Goal: Transaction & Acquisition: Purchase product/service

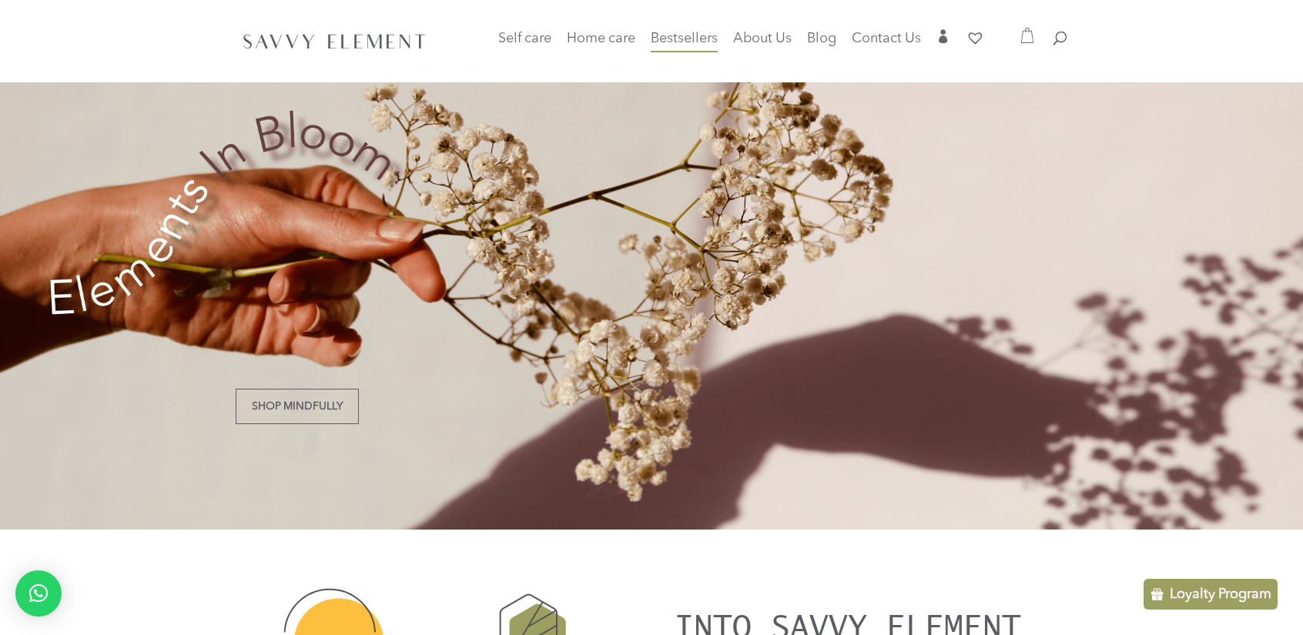
click at [660, 38] on span "Bestsellers" at bounding box center [683, 39] width 67 height 14
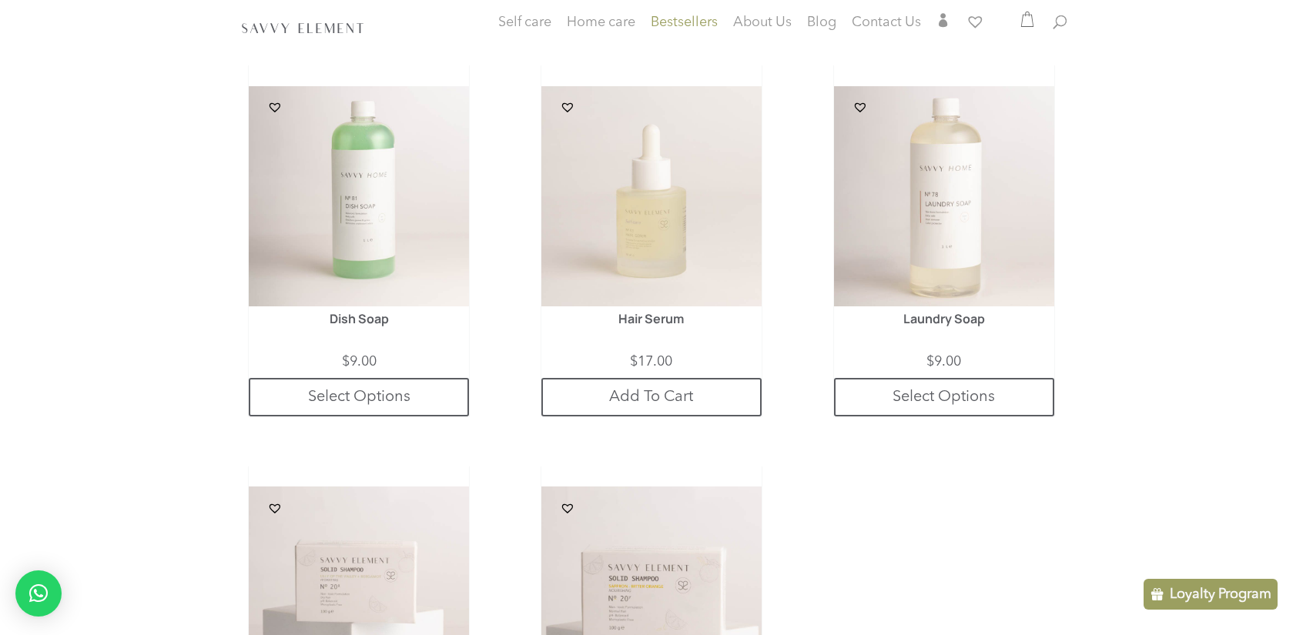
scroll to position [755, 0]
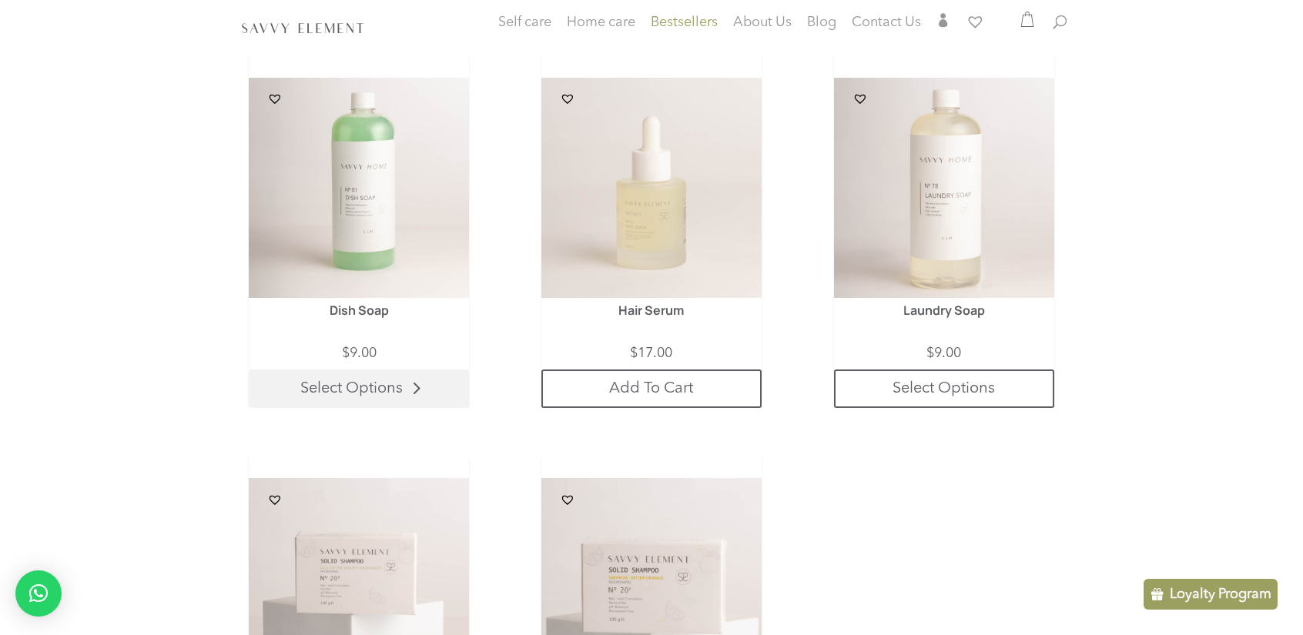
click at [329, 385] on link "Select Options" at bounding box center [359, 389] width 220 height 38
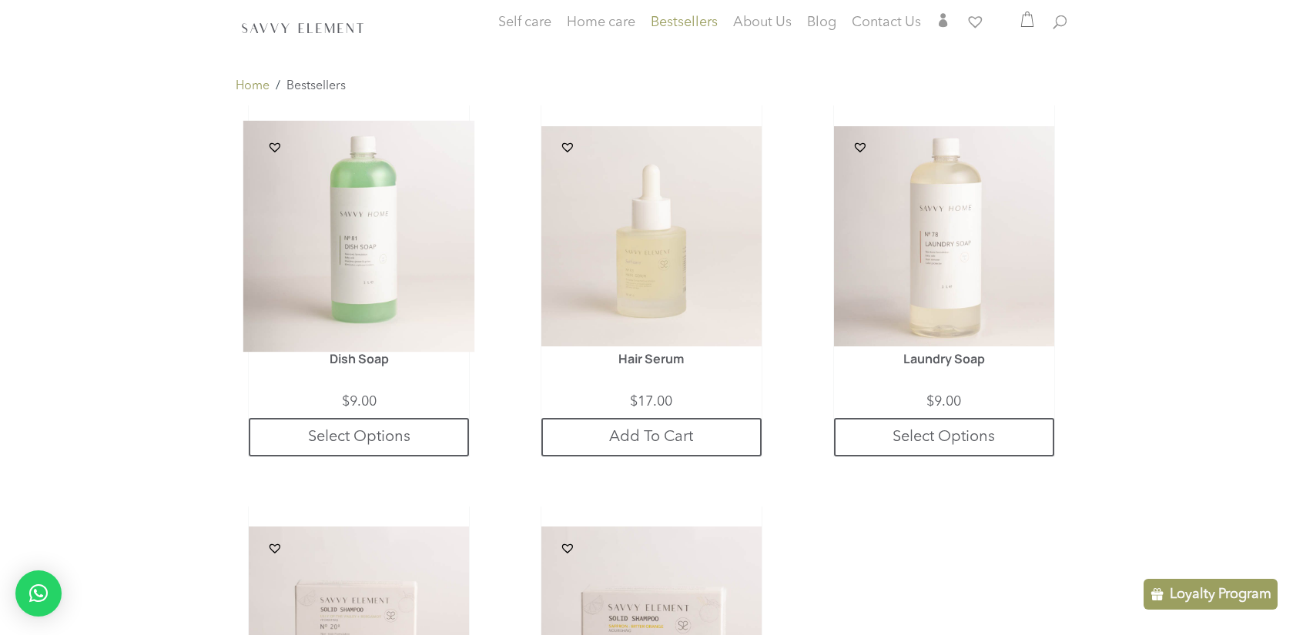
scroll to position [701, 0]
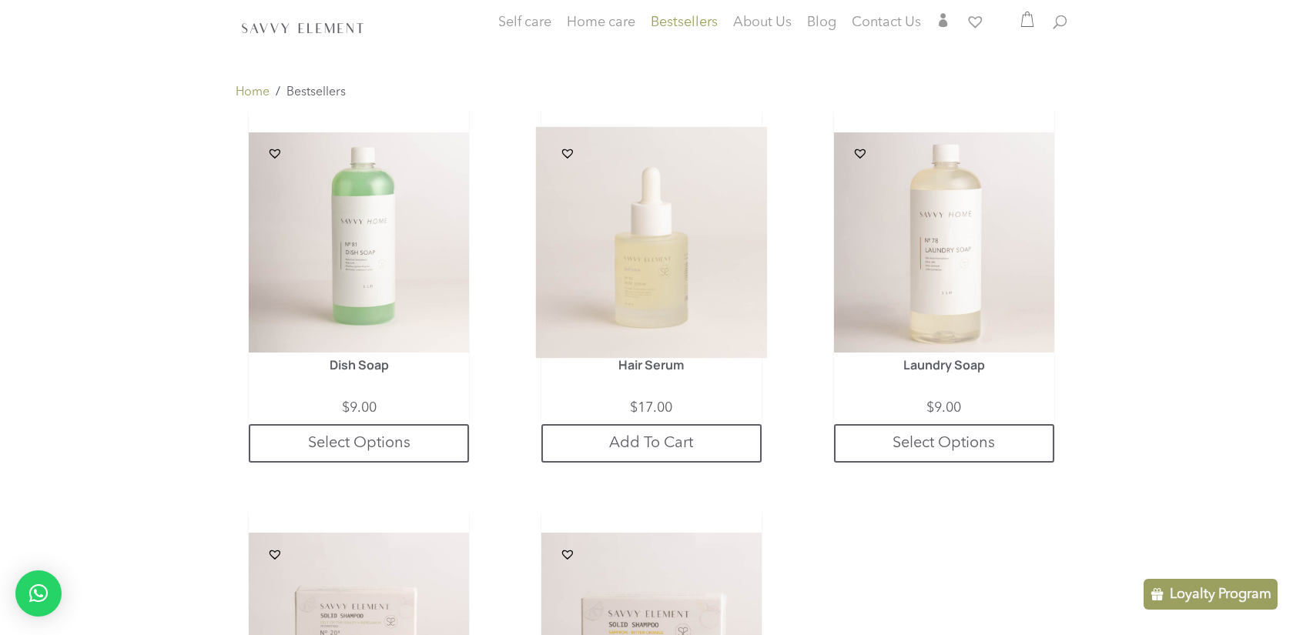
click at [662, 341] on img at bounding box center [652, 243] width 232 height 232
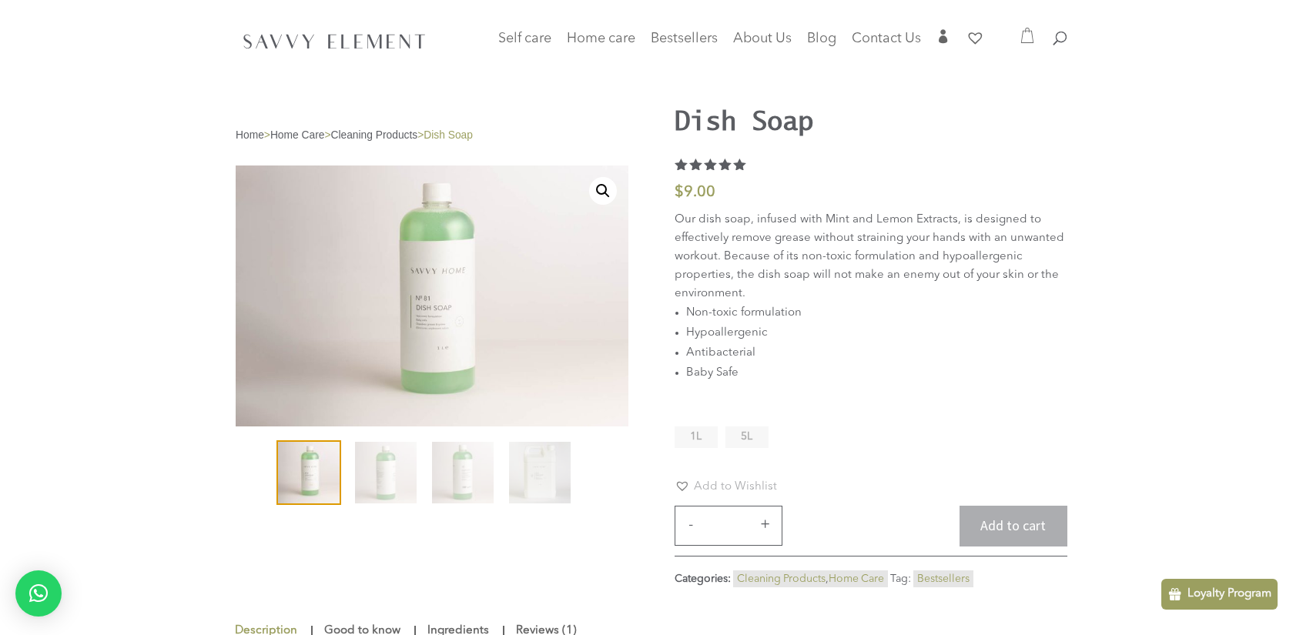
click at [678, 430] on li "1L" at bounding box center [695, 437] width 43 height 22
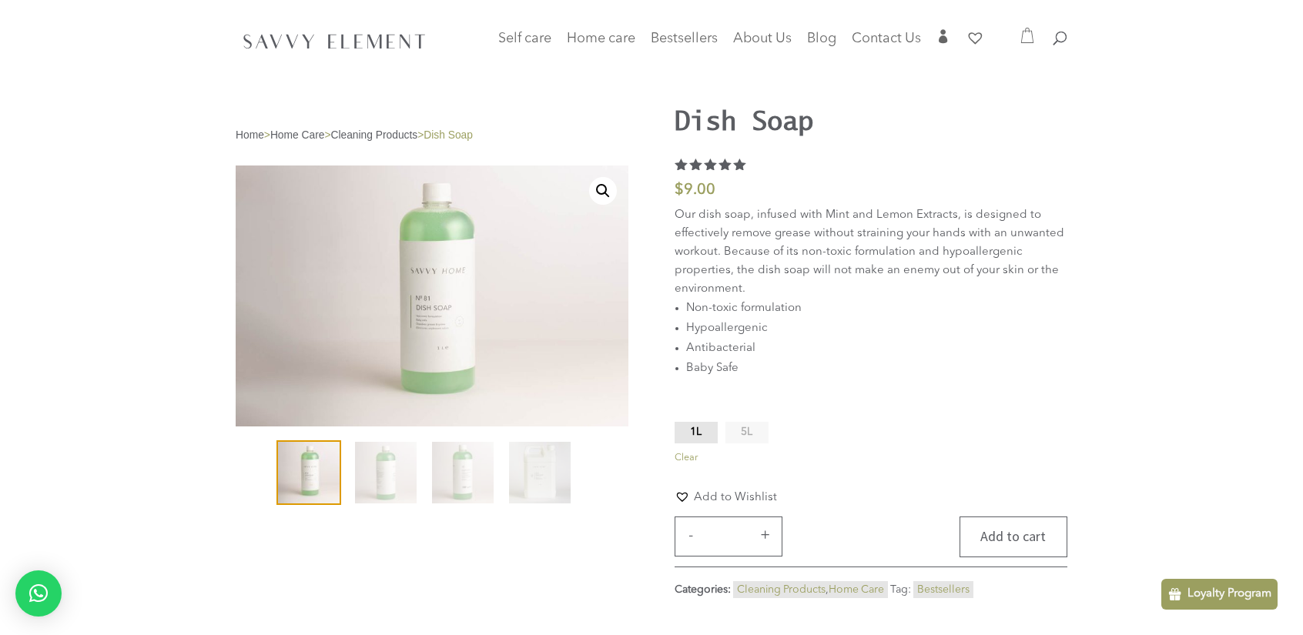
click at [1018, 531] on button "Add to cart" at bounding box center [1013, 537] width 108 height 41
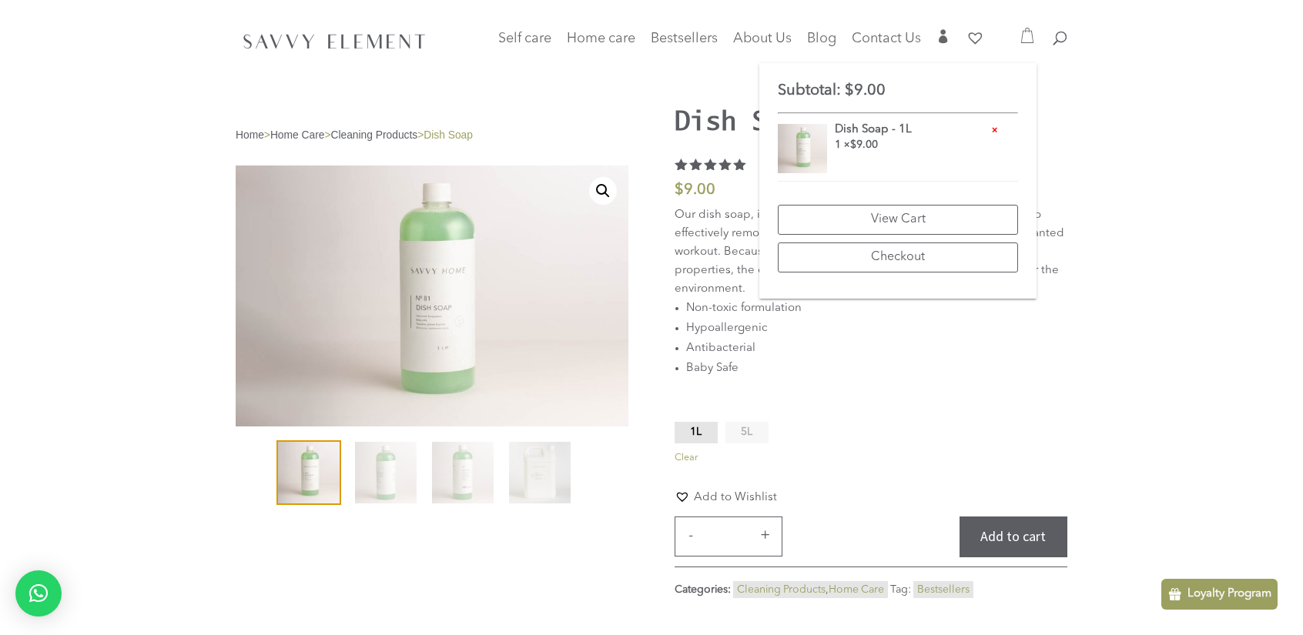
click at [1176, 138] on div "**********" at bounding box center [651, 309] width 1303 height 619
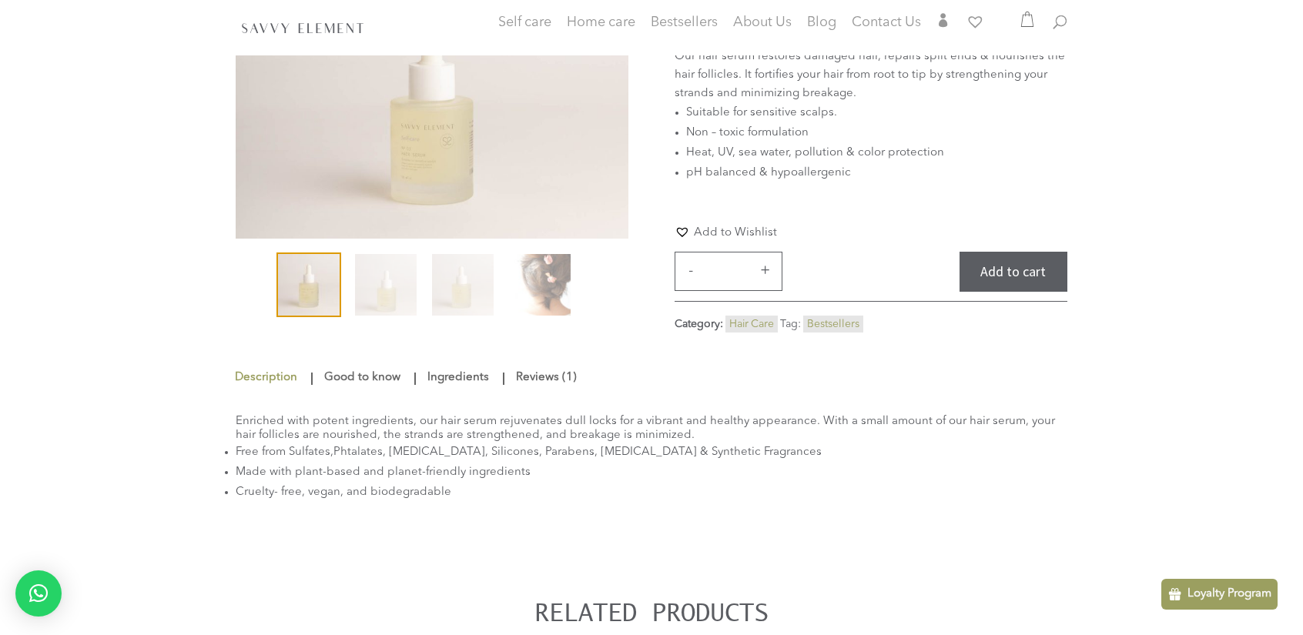
scroll to position [189, 0]
click at [537, 286] on img at bounding box center [540, 283] width 62 height 62
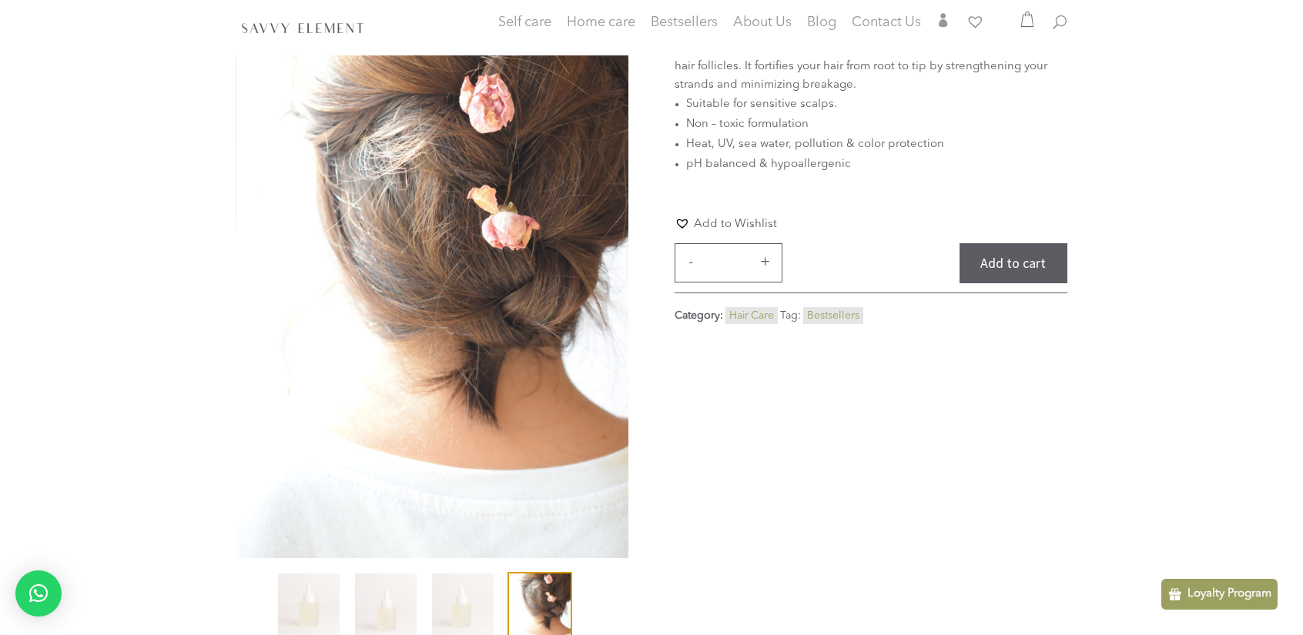
scroll to position [0, 0]
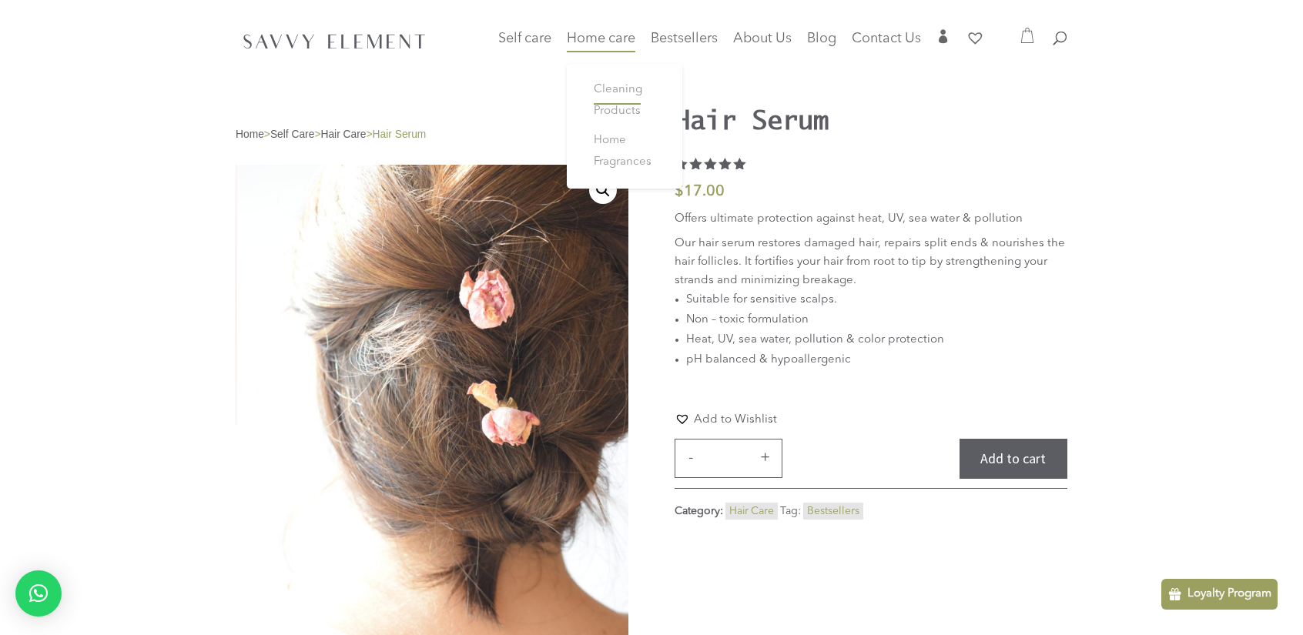
click at [610, 96] on span "Cleaning Products" at bounding box center [618, 100] width 48 height 33
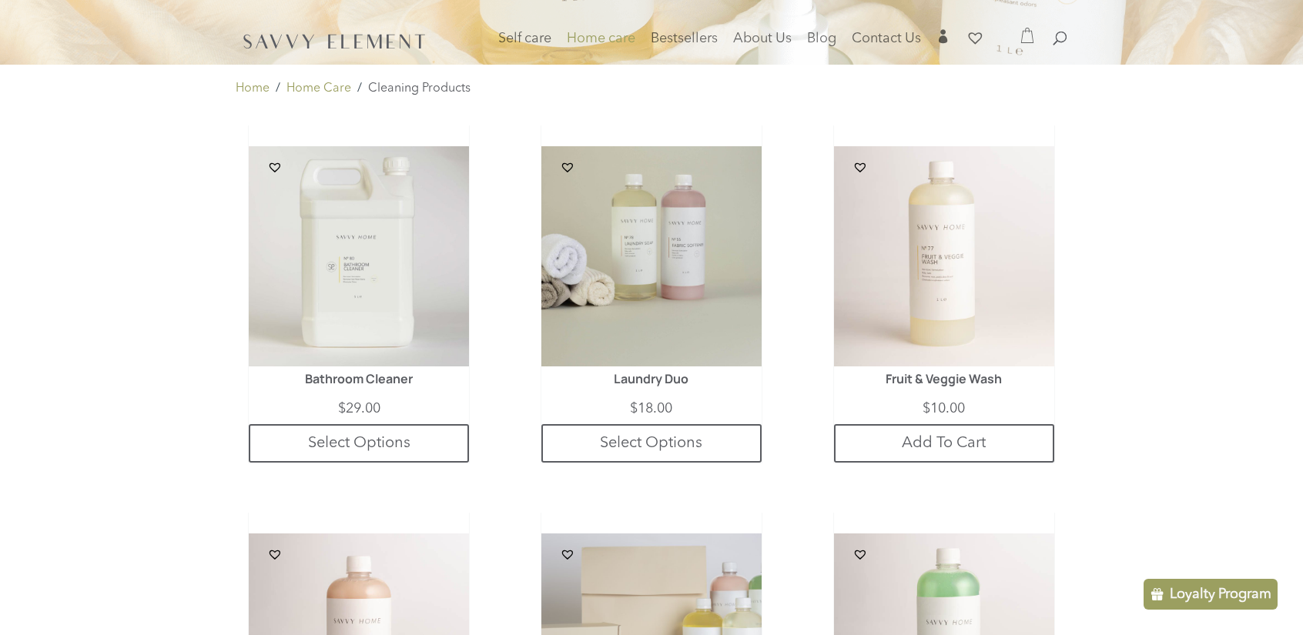
scroll to position [252, 0]
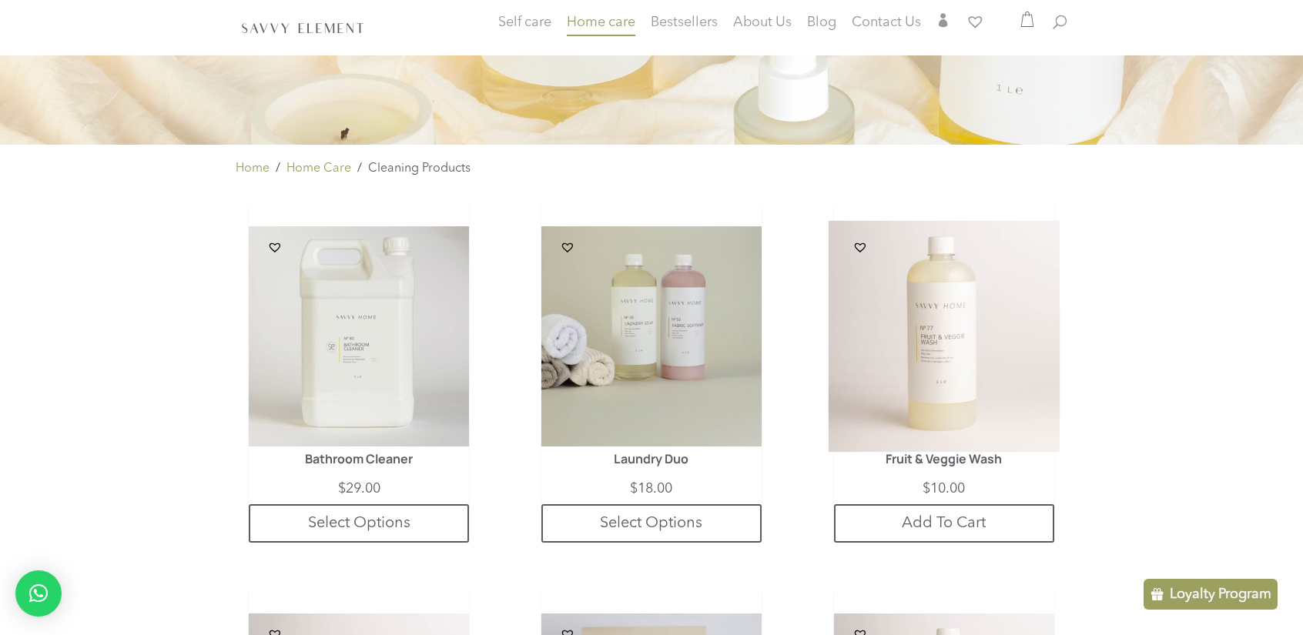
click at [964, 408] on img at bounding box center [944, 337] width 232 height 232
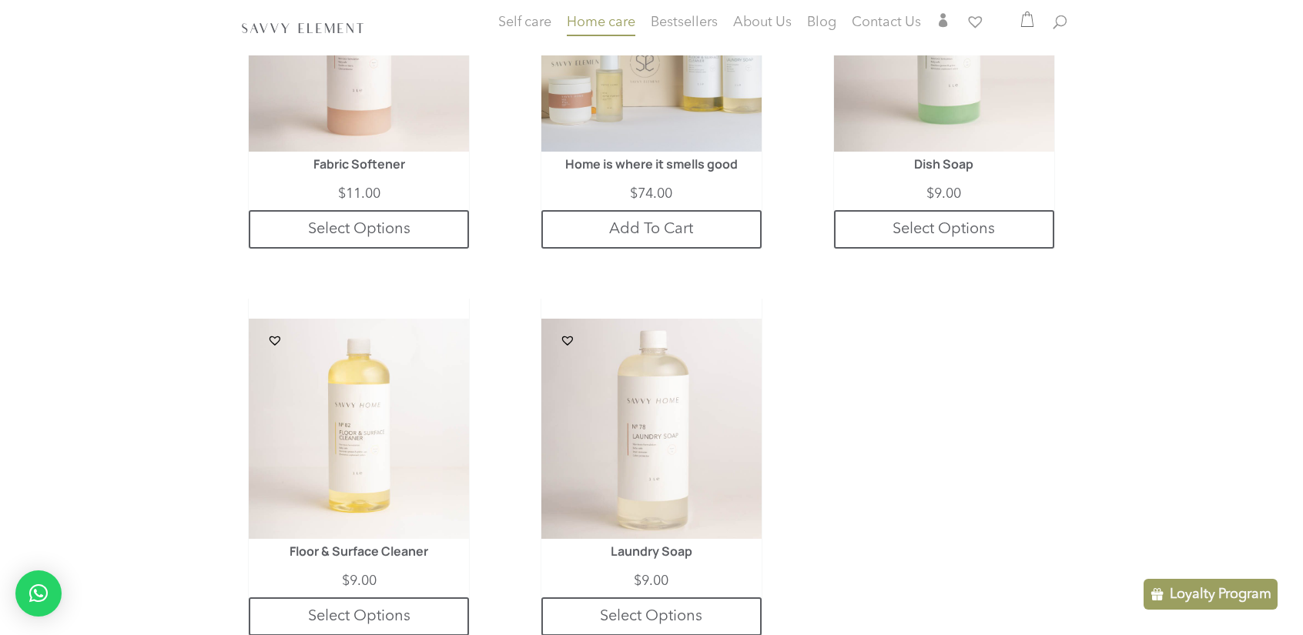
scroll to position [942, 0]
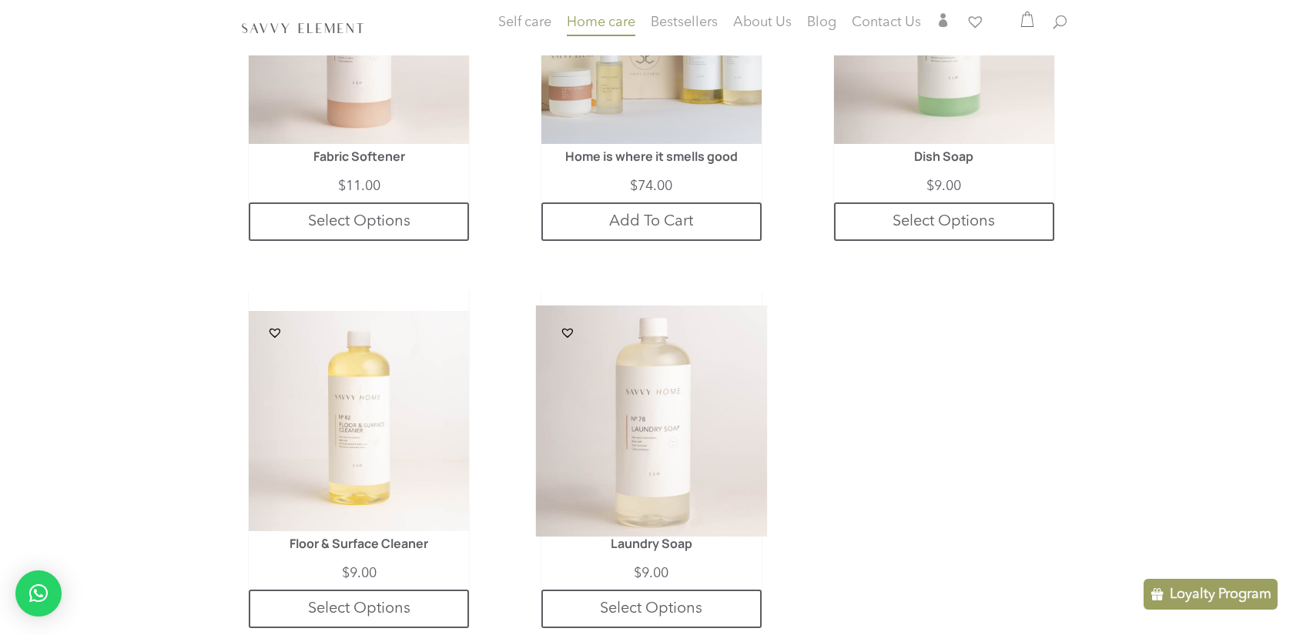
click at [664, 493] on img at bounding box center [652, 422] width 232 height 232
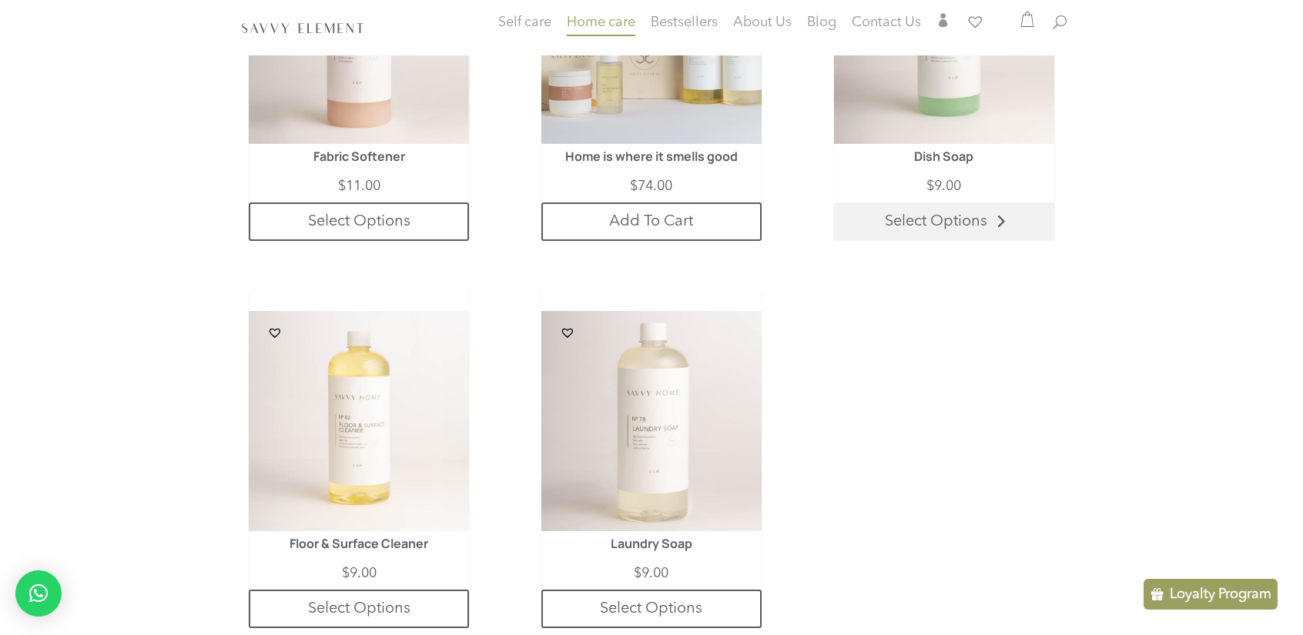
click at [929, 214] on link "Select Options" at bounding box center [944, 221] width 220 height 38
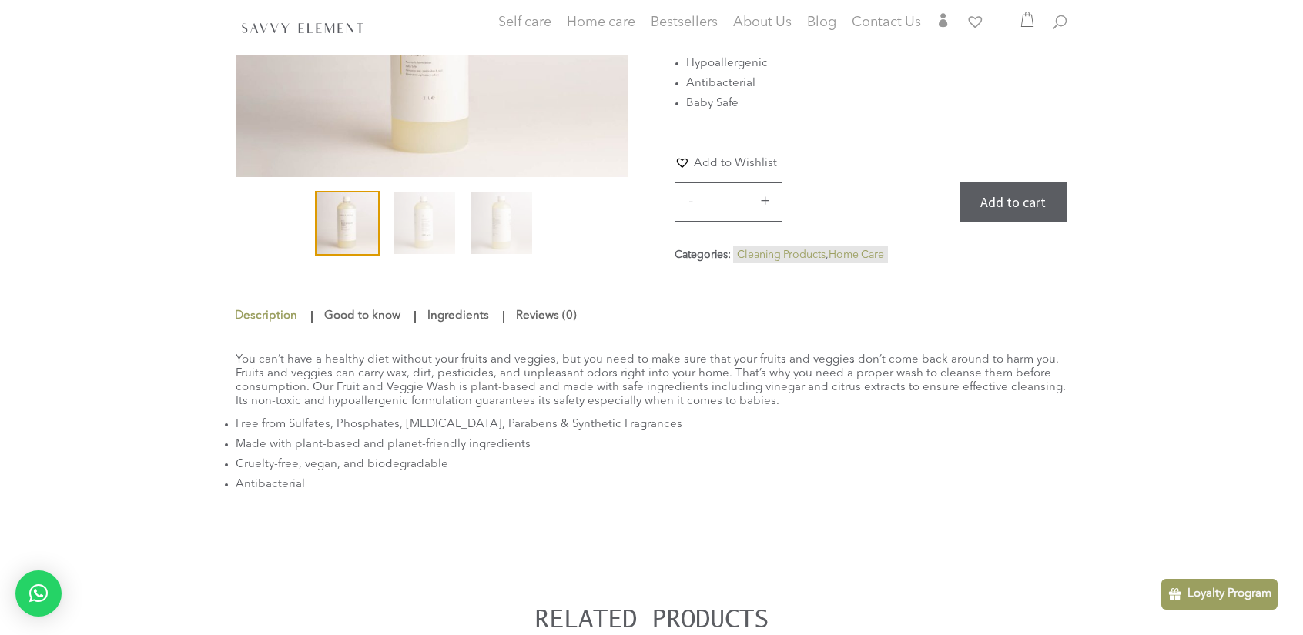
scroll to position [250, 0]
click at [471, 329] on link "Ingredients" at bounding box center [457, 316] width 69 height 28
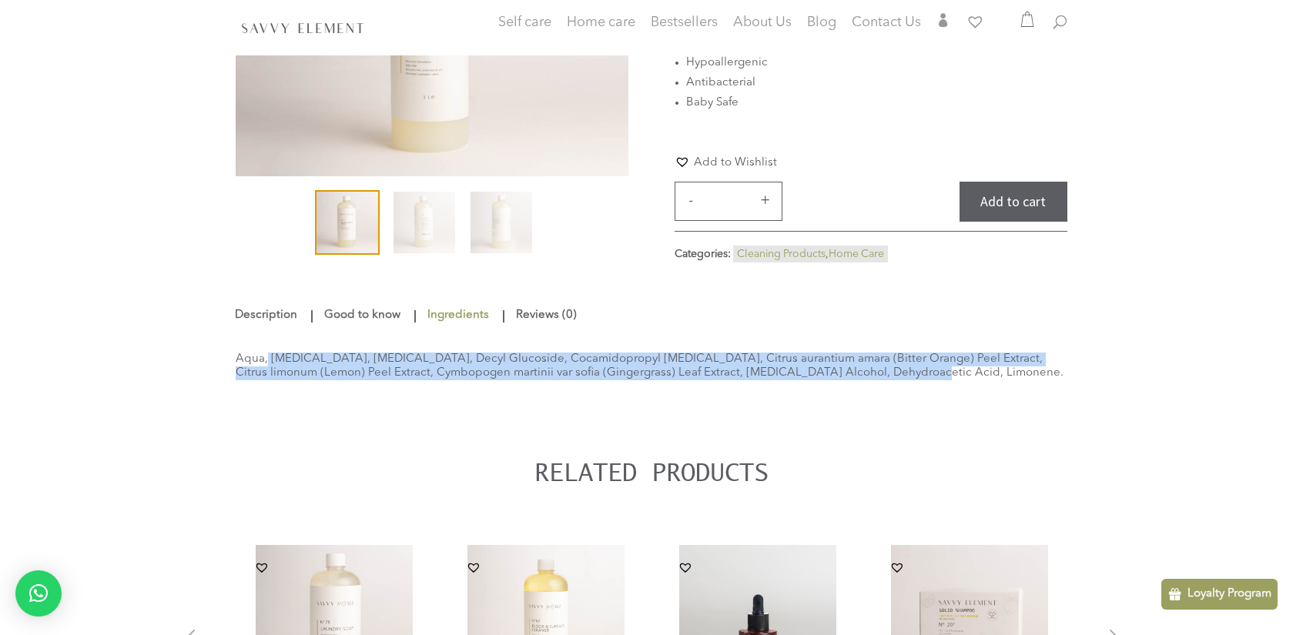
drag, startPoint x: 825, startPoint y: 394, endPoint x: 215, endPoint y: 370, distance: 611.0
click at [215, 370] on div "Description Good to know Ingredients Reviews (0) Description You can’t have a h…" at bounding box center [651, 566] width 1303 height 547
copy div "Aqua, Glycerin, Acetic Acid, Decyl Glucoside, Cocamidopropyl Betaine, Citrus au…"
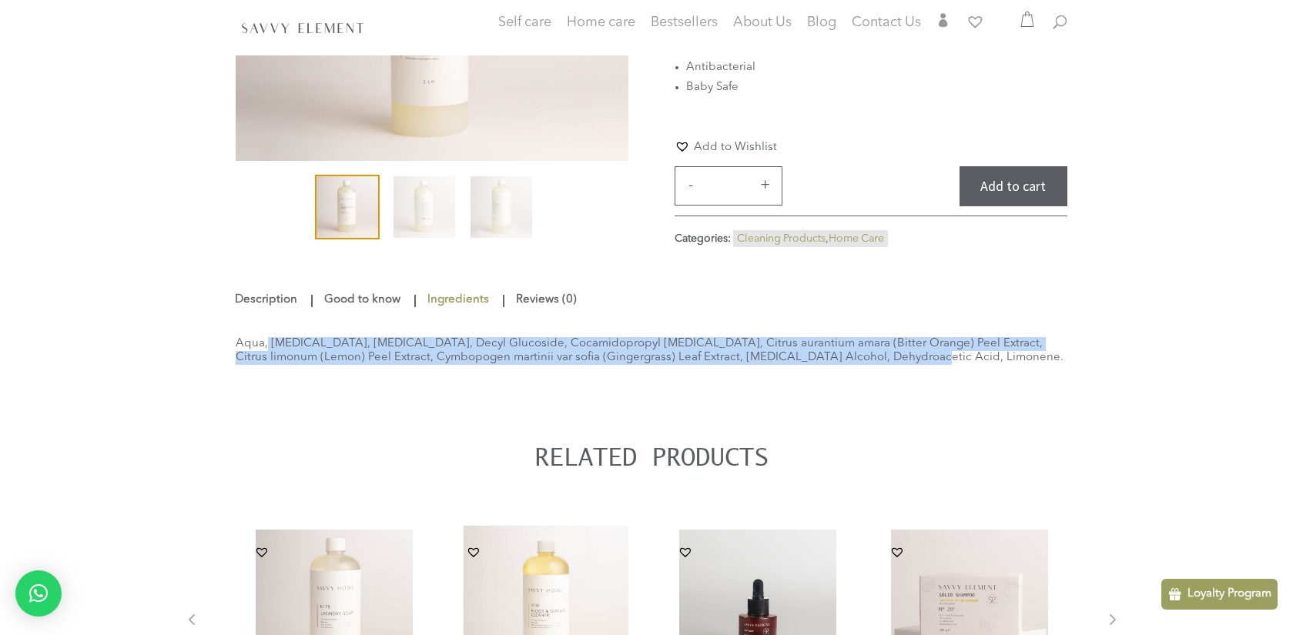
scroll to position [0, 0]
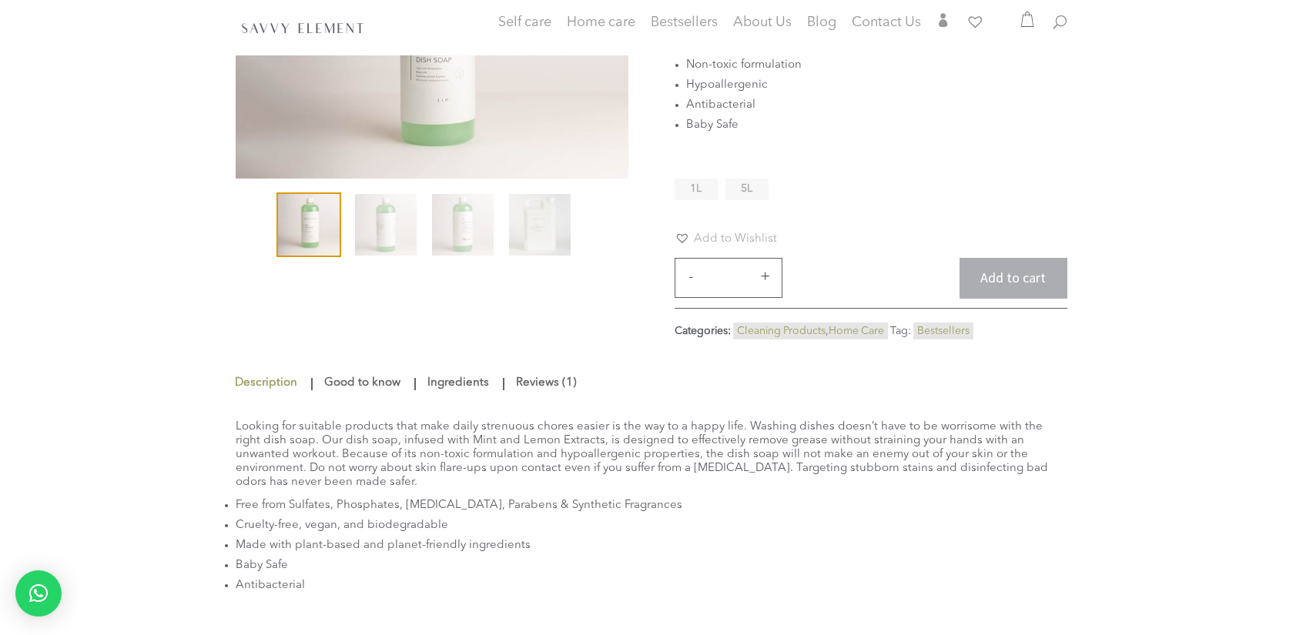
scroll to position [251, 0]
click at [453, 372] on link "Ingredients" at bounding box center [457, 380] width 69 height 28
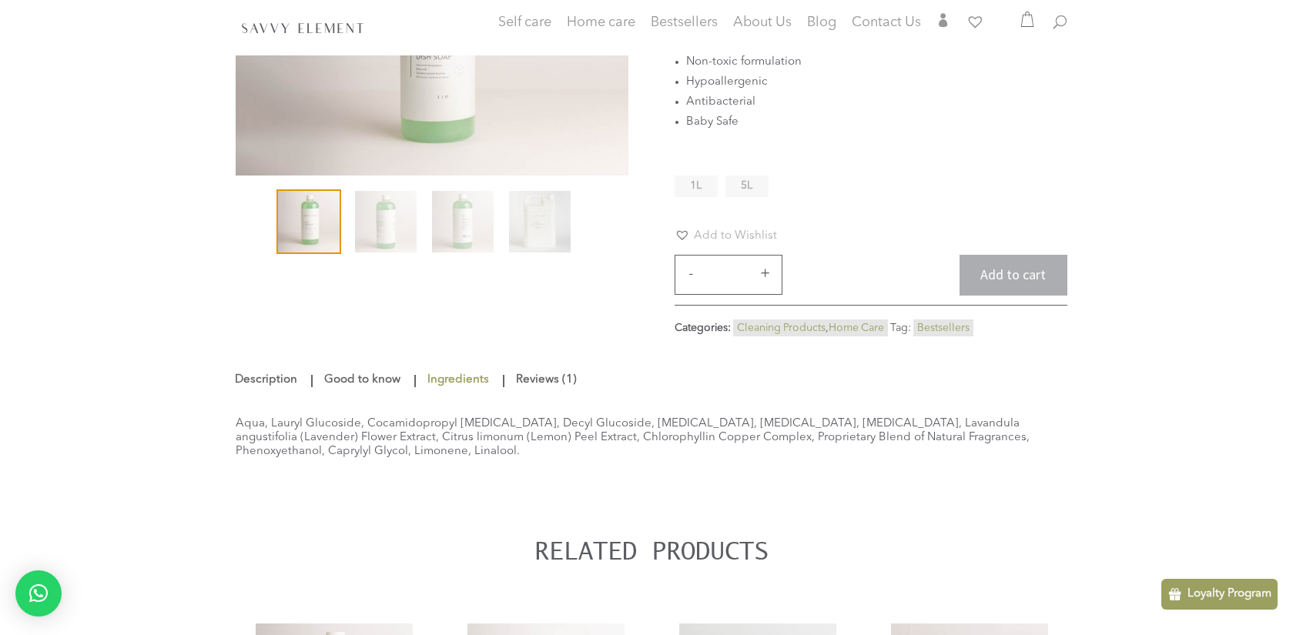
click at [363, 376] on link "Good to know" at bounding box center [362, 380] width 84 height 28
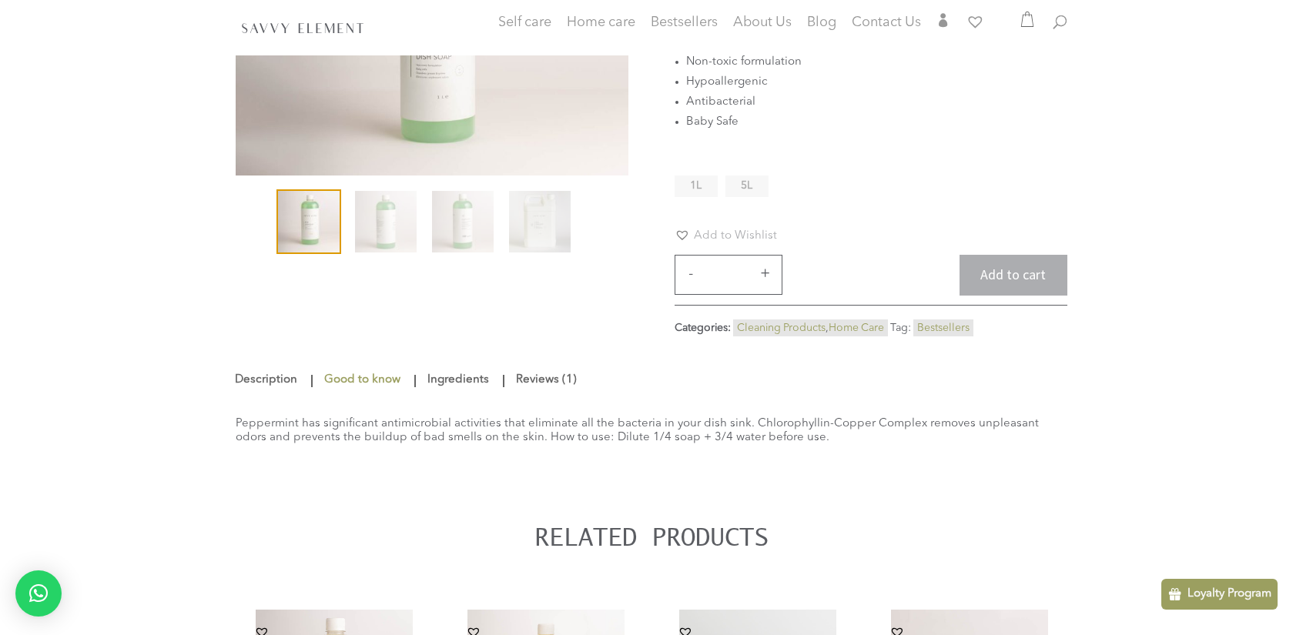
click at [453, 387] on link "Ingredients" at bounding box center [457, 380] width 69 height 28
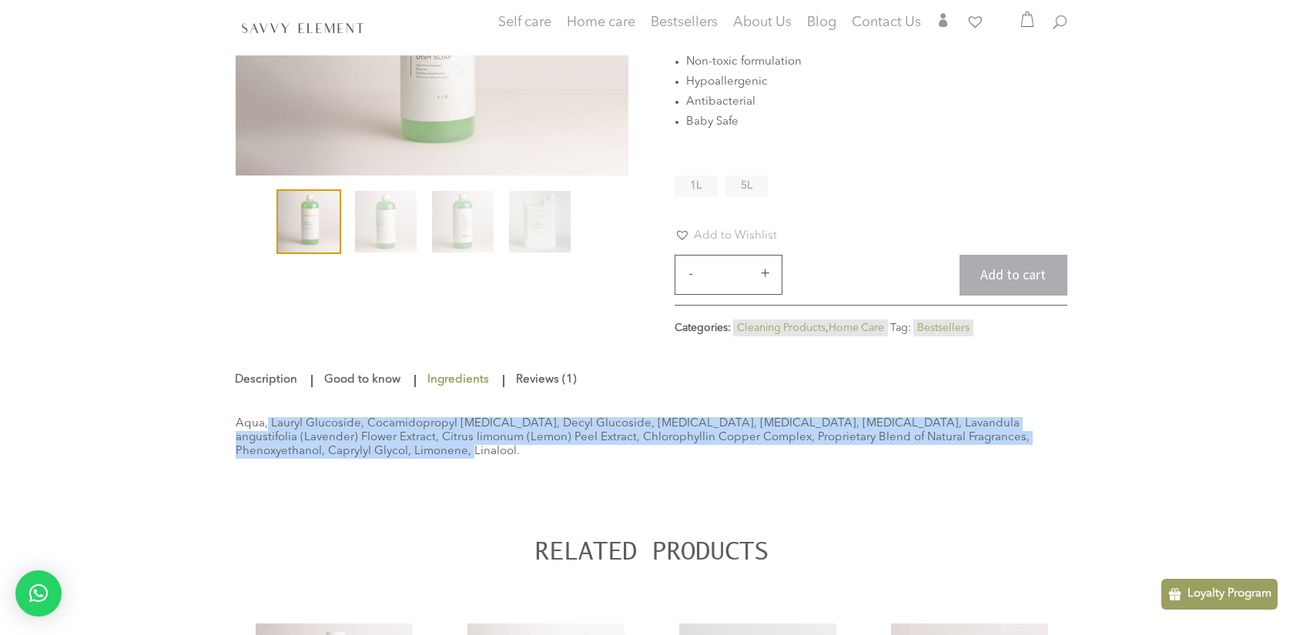
drag, startPoint x: 281, startPoint y: 451, endPoint x: 232, endPoint y: 419, distance: 58.3
click at [232, 419] on div "Description Good to know Ingredients Reviews (1) Description Looking for suitab…" at bounding box center [651, 637] width 1303 height 561
copy div "Aqua, Lauryl Glucoside, Cocamidopropyl Betaine, Decyl Glucoside, Glycerin, Sodi…"
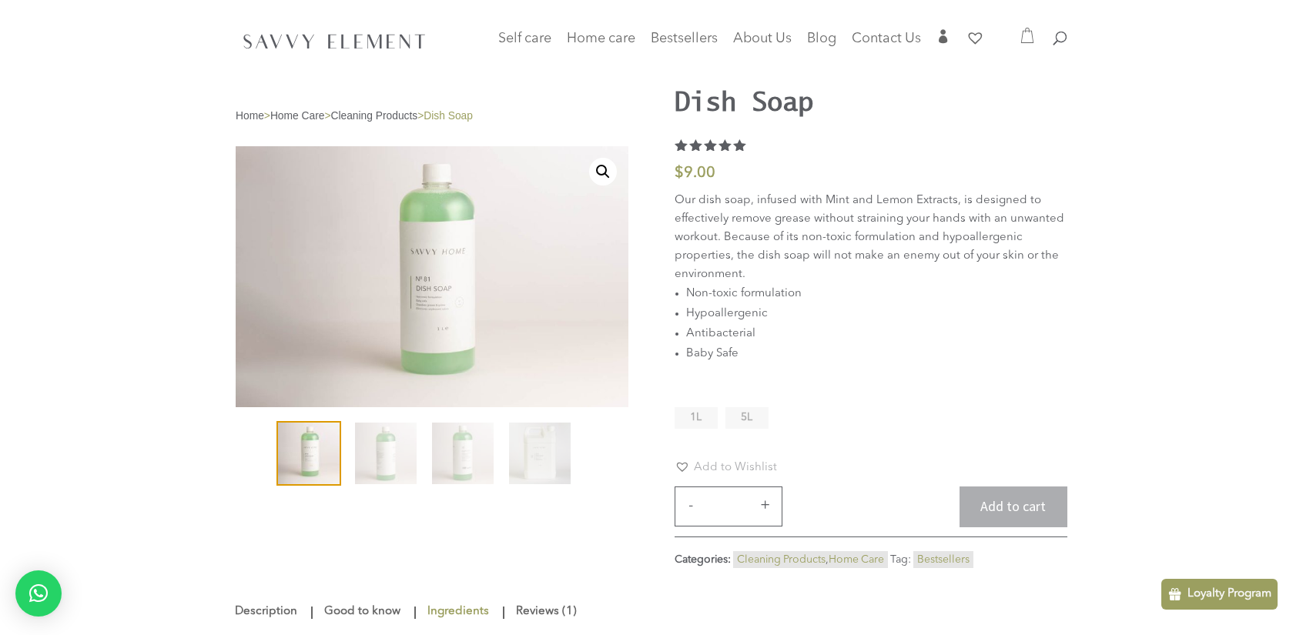
scroll to position [0, 0]
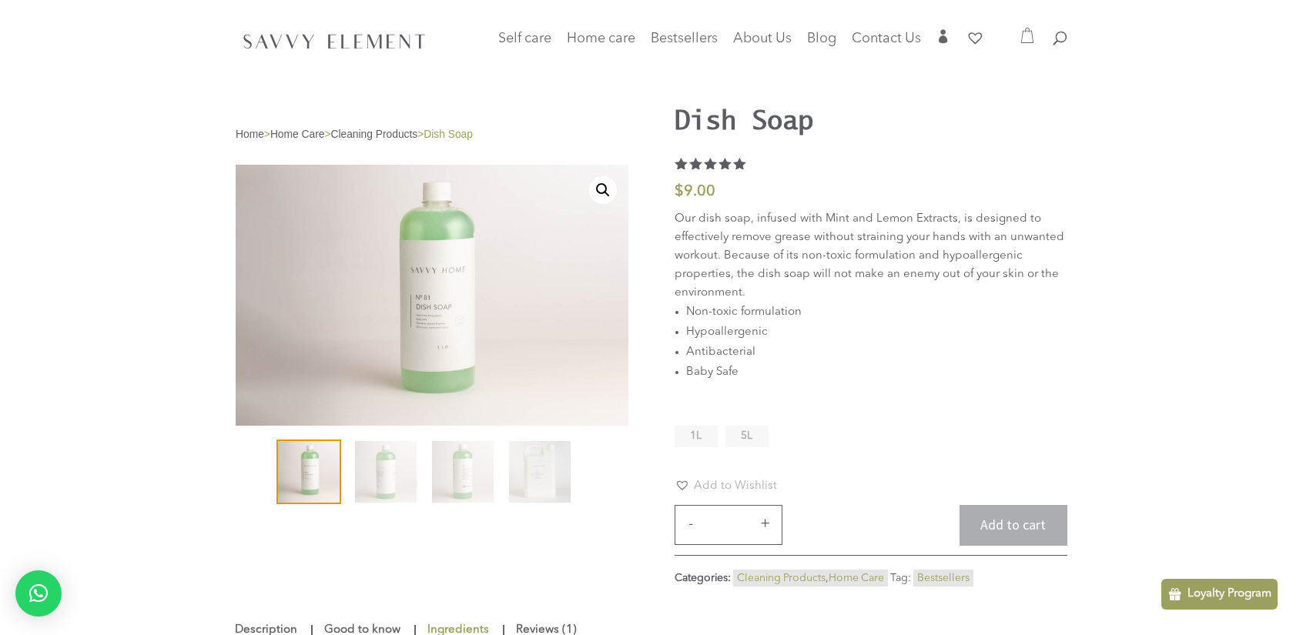
drag, startPoint x: 1007, startPoint y: 507, endPoint x: 802, endPoint y: 95, distance: 460.6
click at [1007, 507] on button "Add to cart" at bounding box center [1013, 525] width 108 height 41
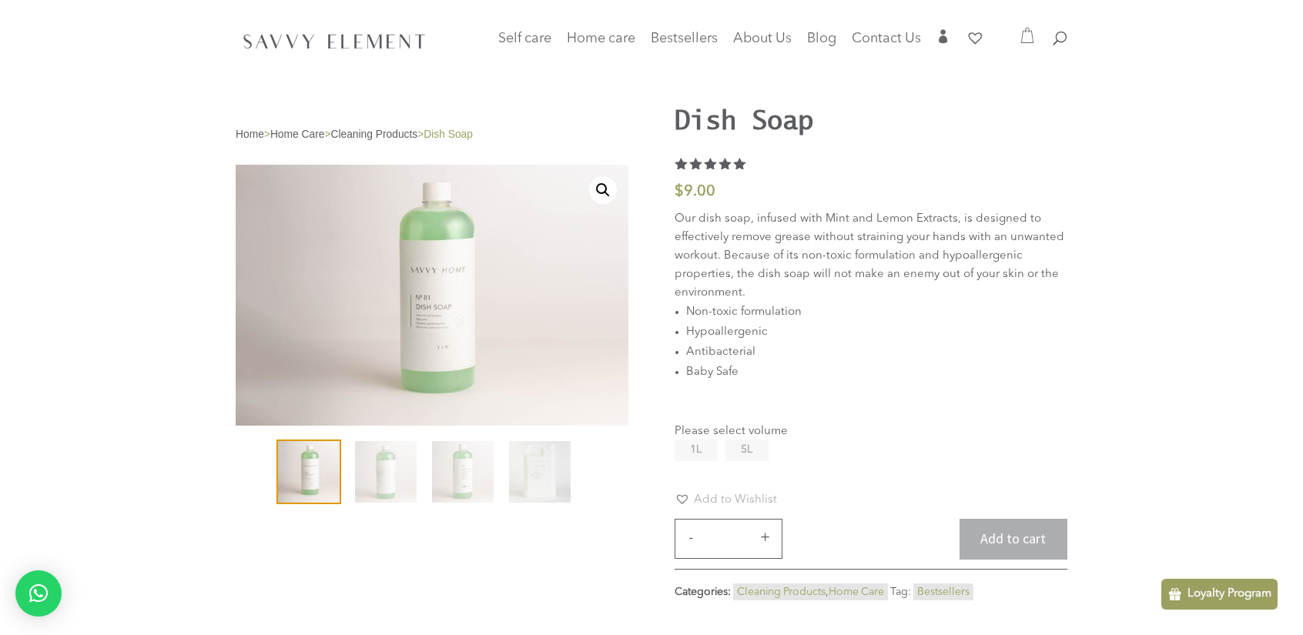
click at [704, 447] on li "1L" at bounding box center [695, 451] width 43 height 22
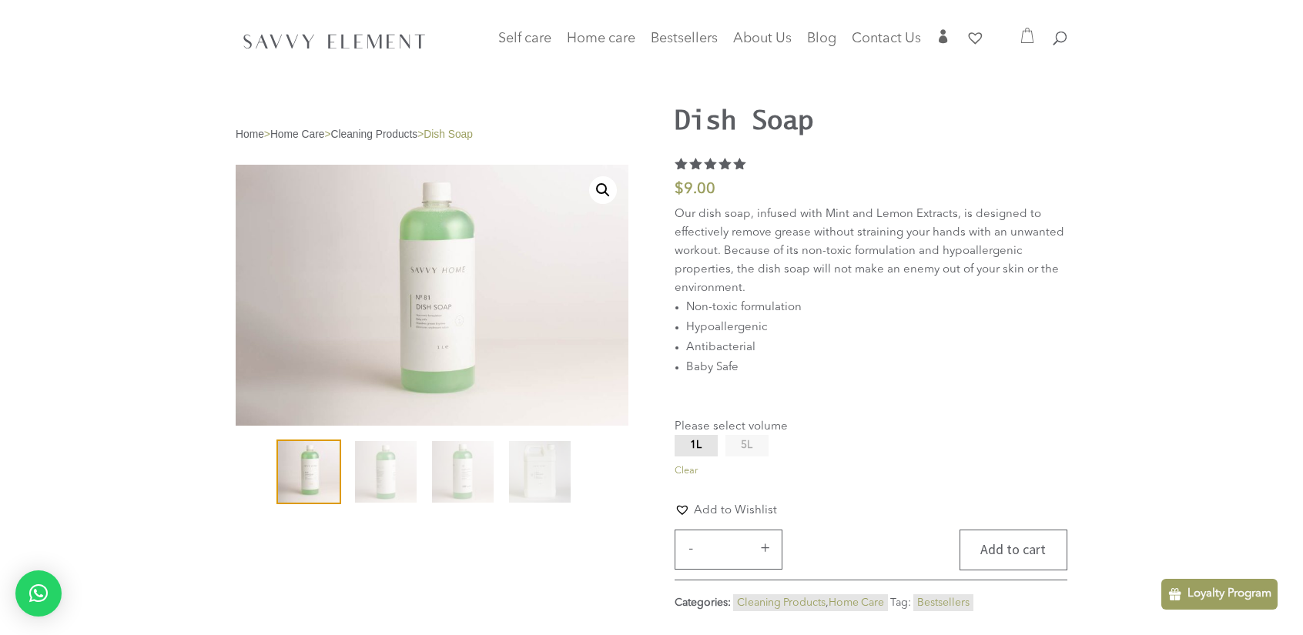
click at [1011, 552] on button "Add to cart" at bounding box center [1013, 550] width 108 height 41
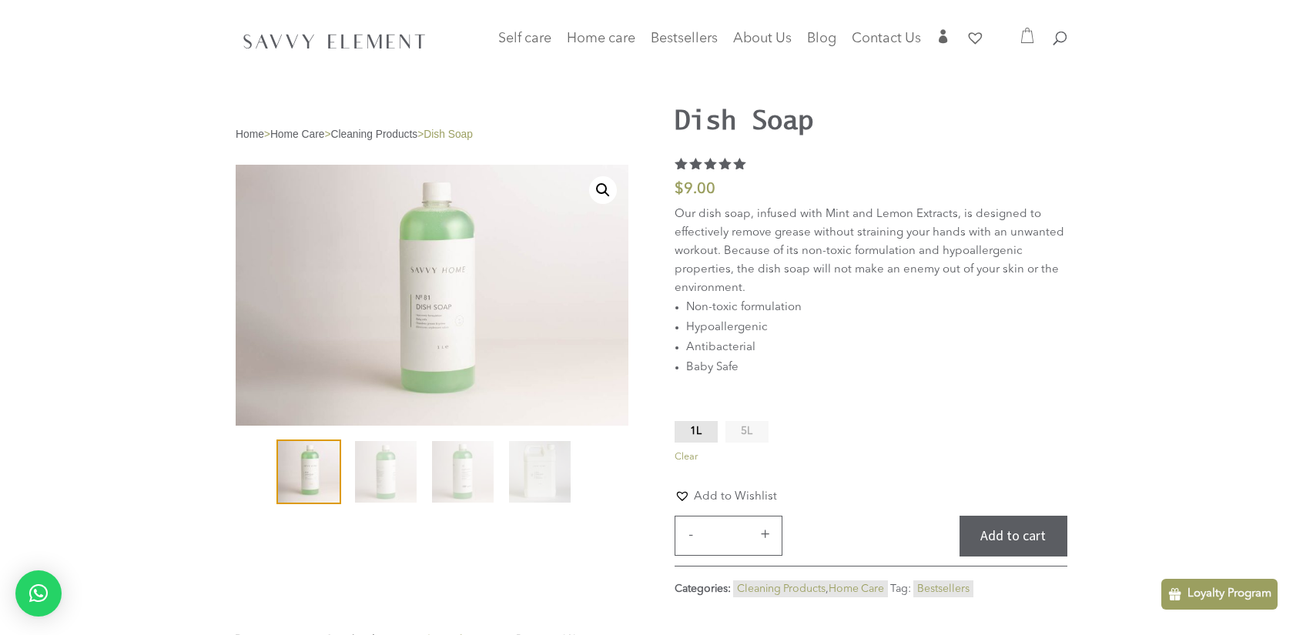
click at [1019, 44] on div at bounding box center [1027, 33] width 18 height 27
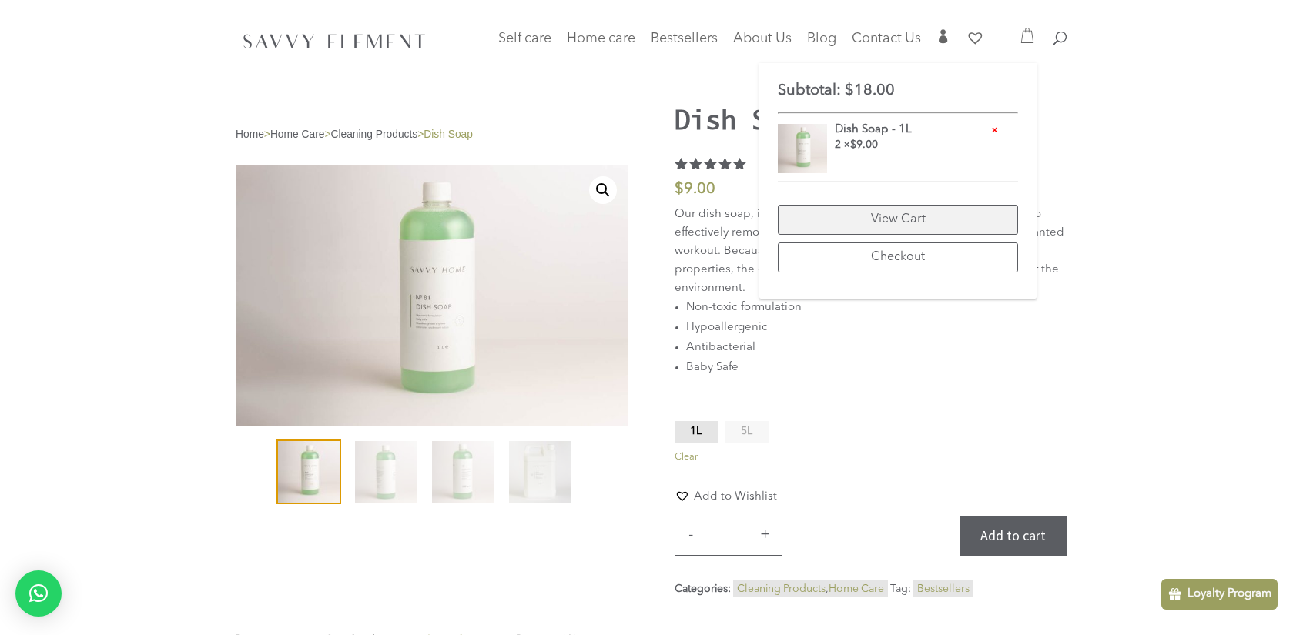
click at [911, 215] on link "View Cart" at bounding box center [898, 220] width 240 height 30
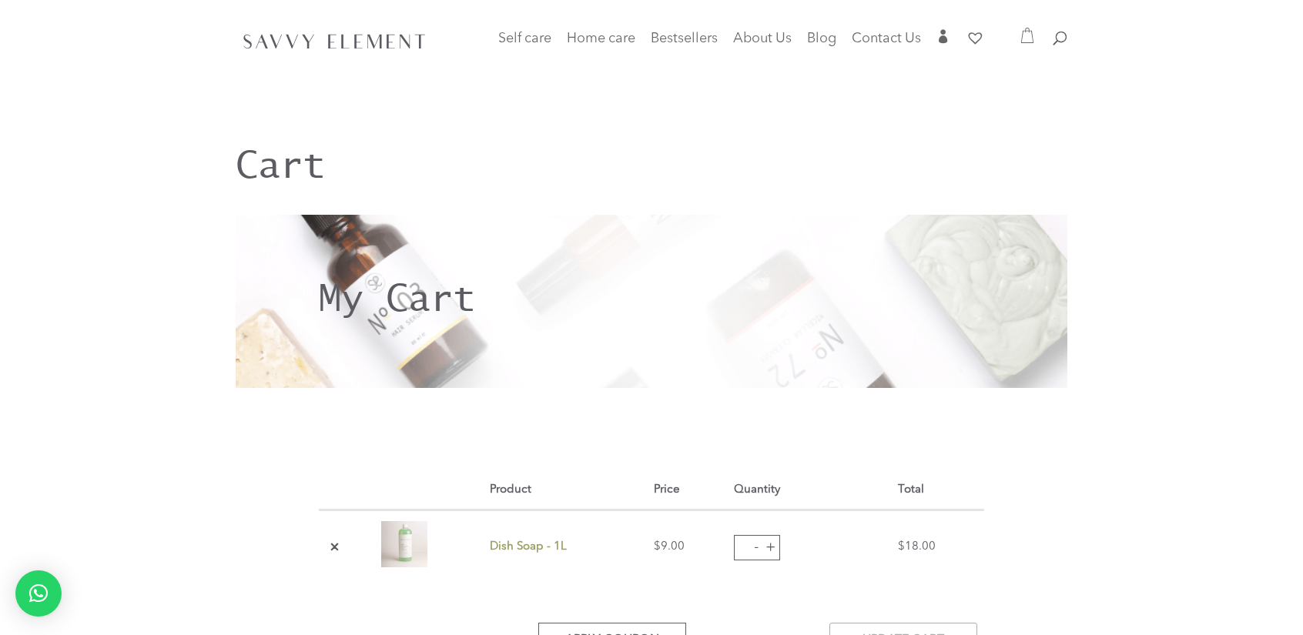
click at [760, 543] on button "+" at bounding box center [769, 548] width 23 height 23
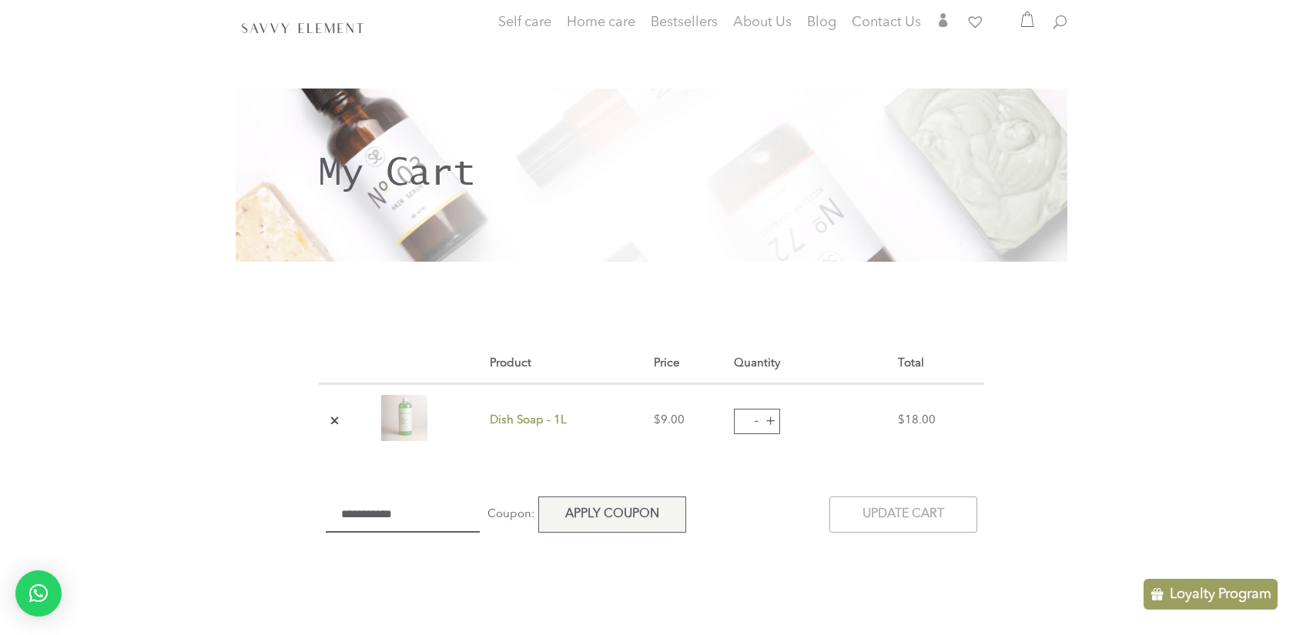
scroll to position [190, 0]
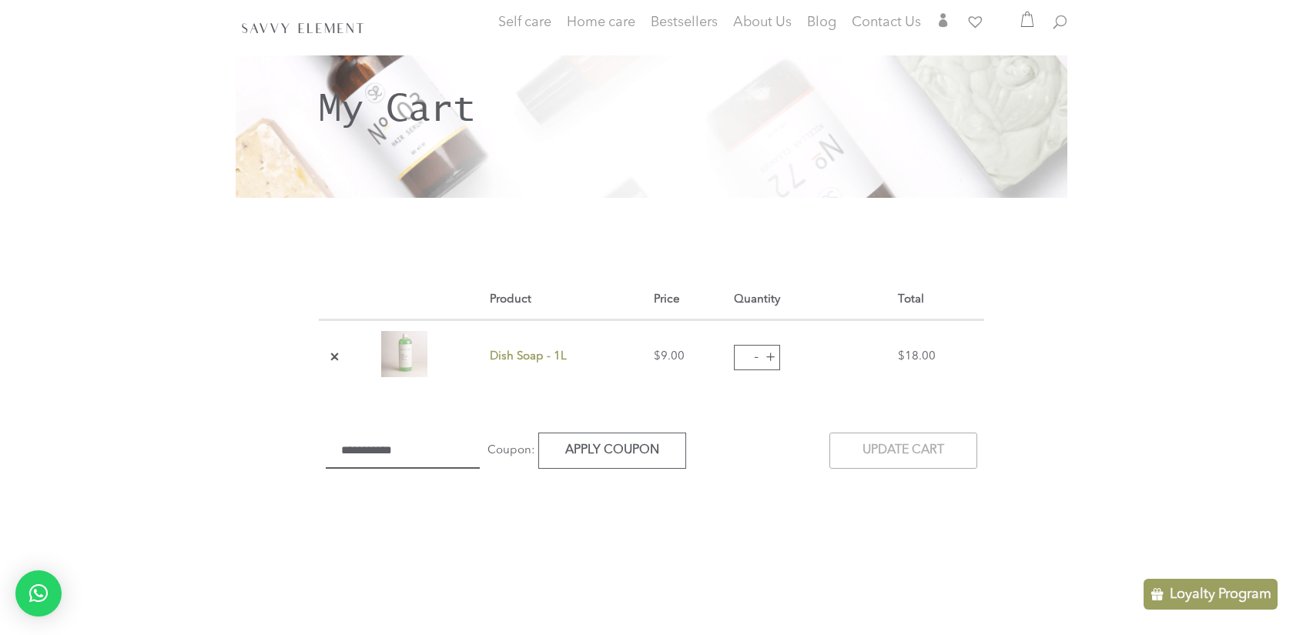
click at [759, 353] on button "+" at bounding box center [769, 357] width 23 height 23
click at [757, 357] on button "-" at bounding box center [755, 357] width 23 height 23
type input "*"
click at [580, 439] on button "Apply coupon" at bounding box center [612, 451] width 148 height 36
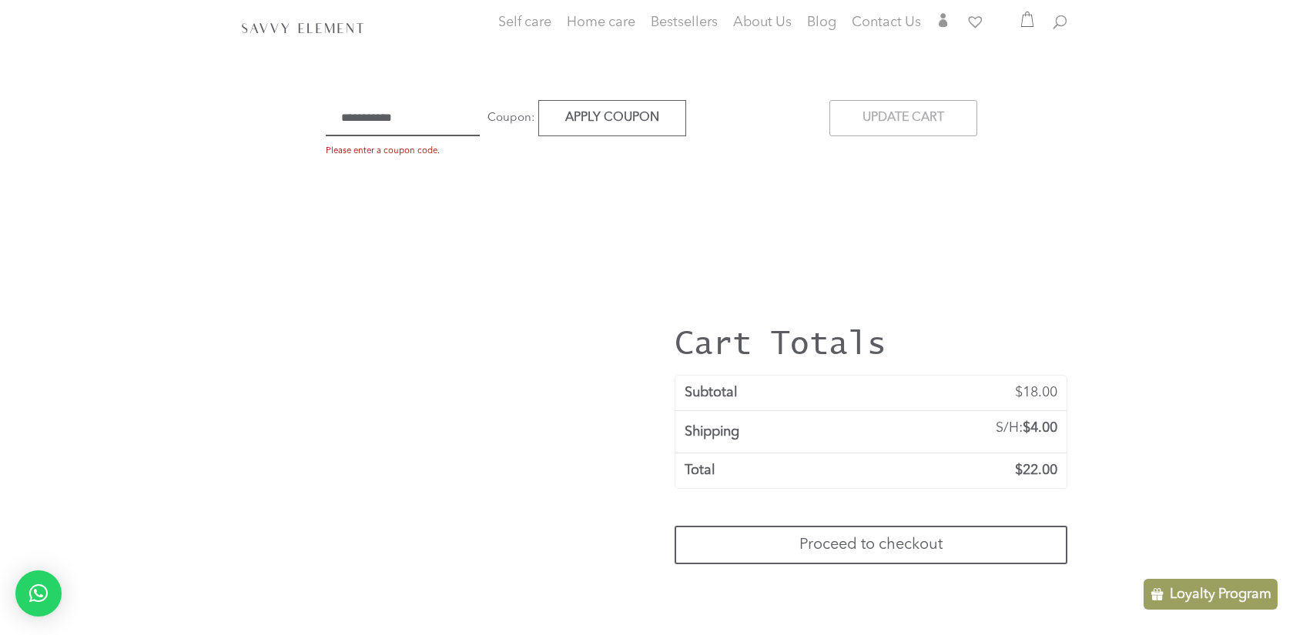
scroll to position [467, 0]
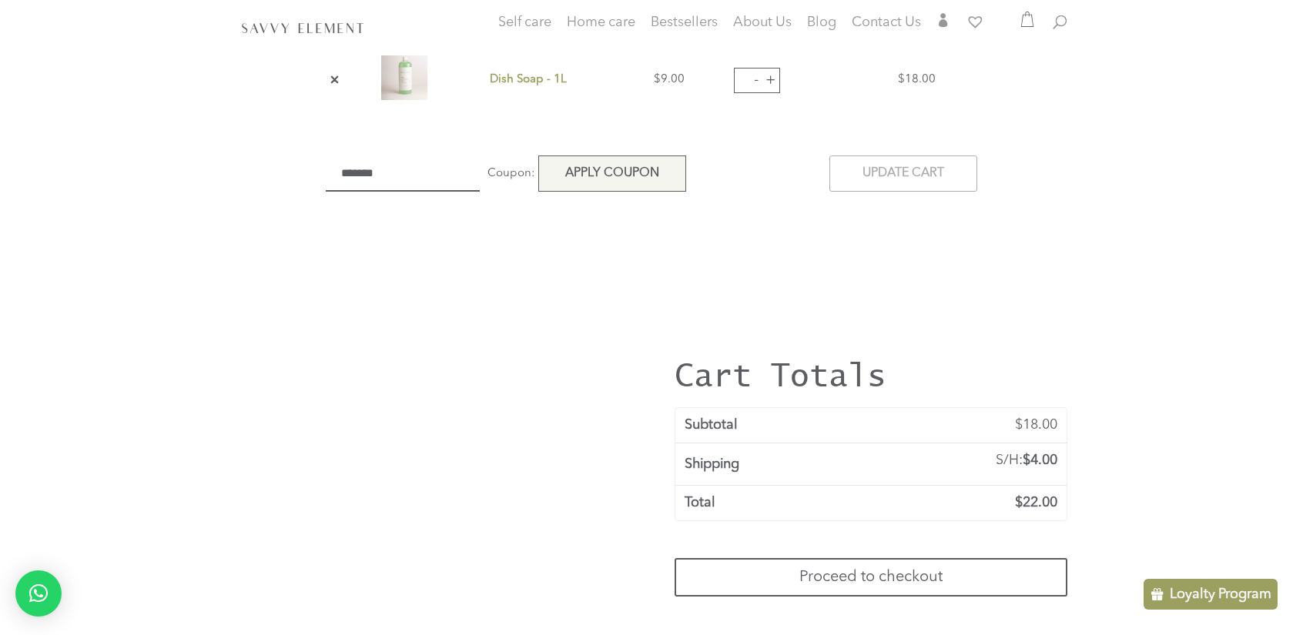
type input "*******"
click at [633, 175] on button "Apply coupon" at bounding box center [612, 174] width 148 height 36
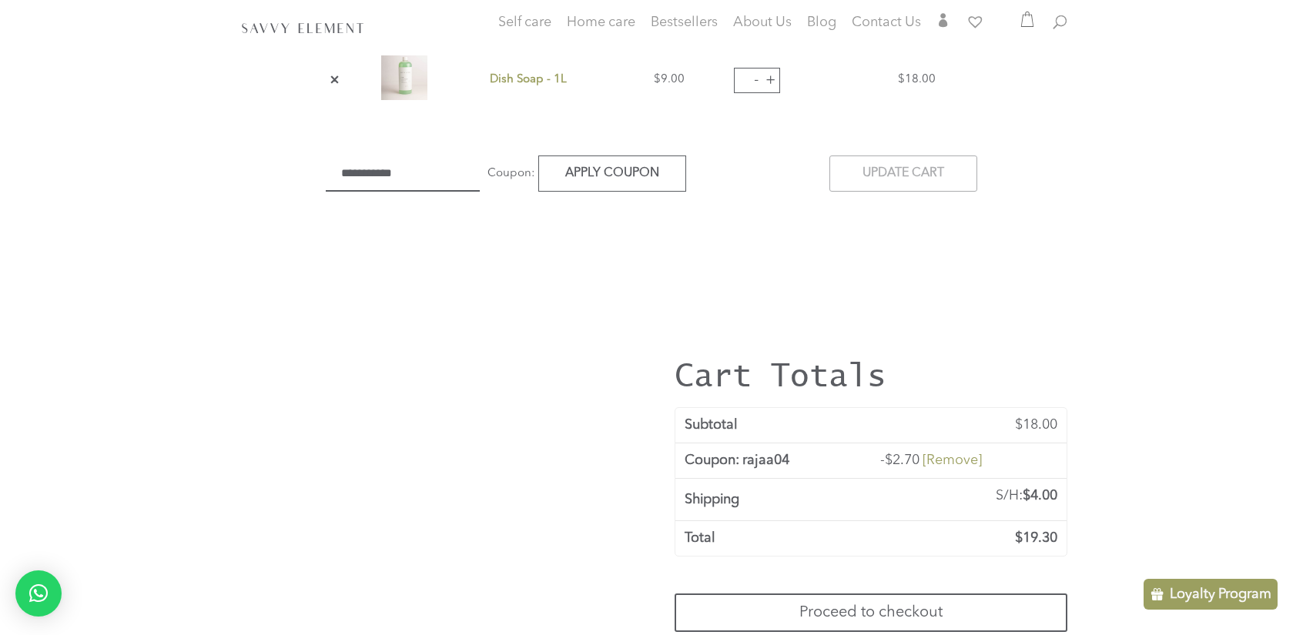
click at [758, 78] on button "+" at bounding box center [769, 80] width 23 height 23
drag, startPoint x: 747, startPoint y: 79, endPoint x: 739, endPoint y: 81, distance: 7.9
click at [739, 81] on div "- Dish Soap - 1L quantity * +" at bounding box center [772, 81] width 77 height 26
click at [739, 81] on input "*" at bounding box center [757, 81] width 46 height 26
click at [743, 78] on input "*" at bounding box center [757, 81] width 46 height 26
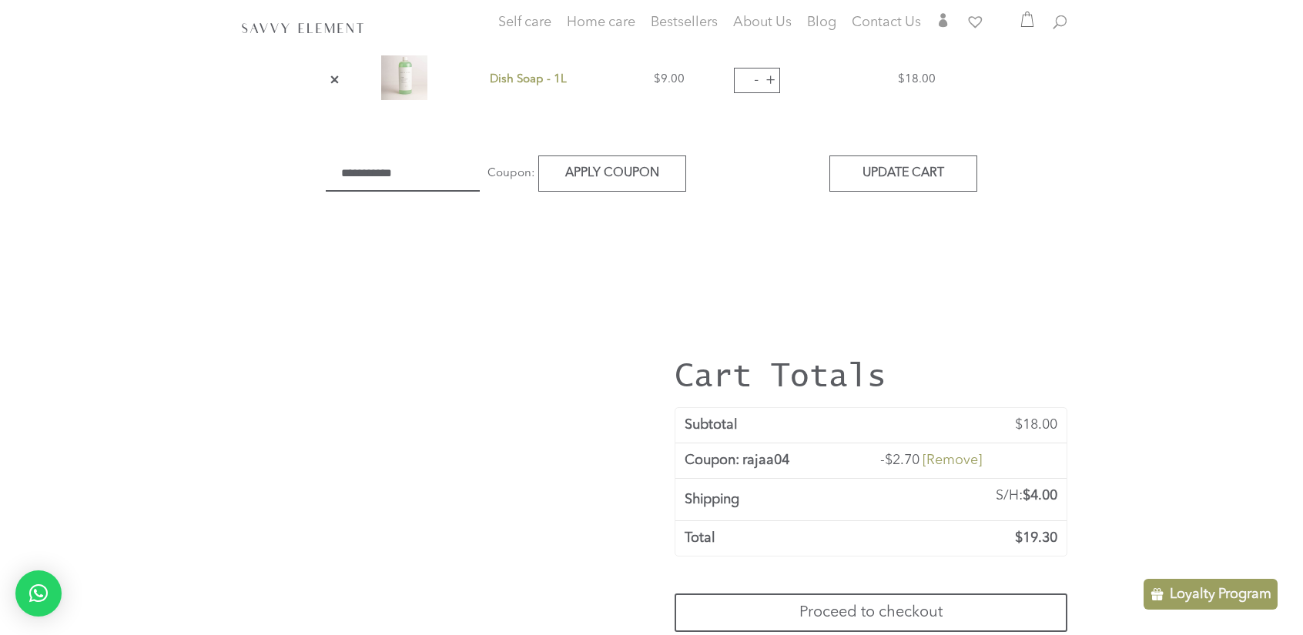
type input "*"
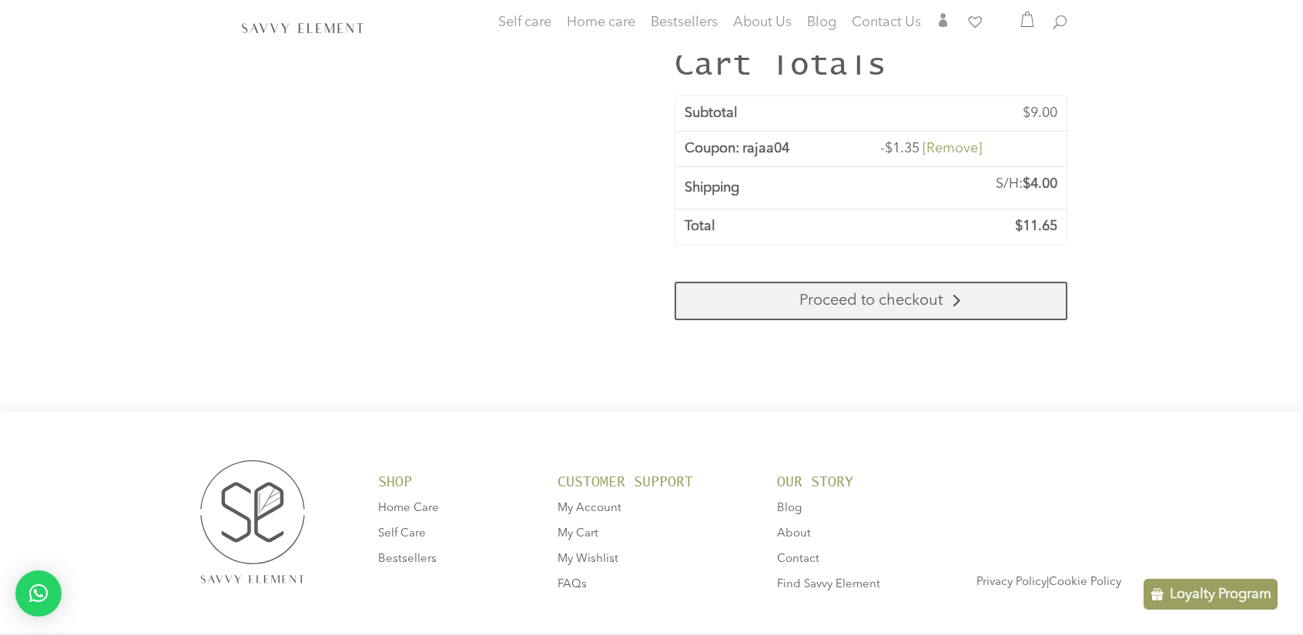
scroll to position [781, 0]
click at [903, 303] on link "Proceed to checkout" at bounding box center [870, 299] width 393 height 38
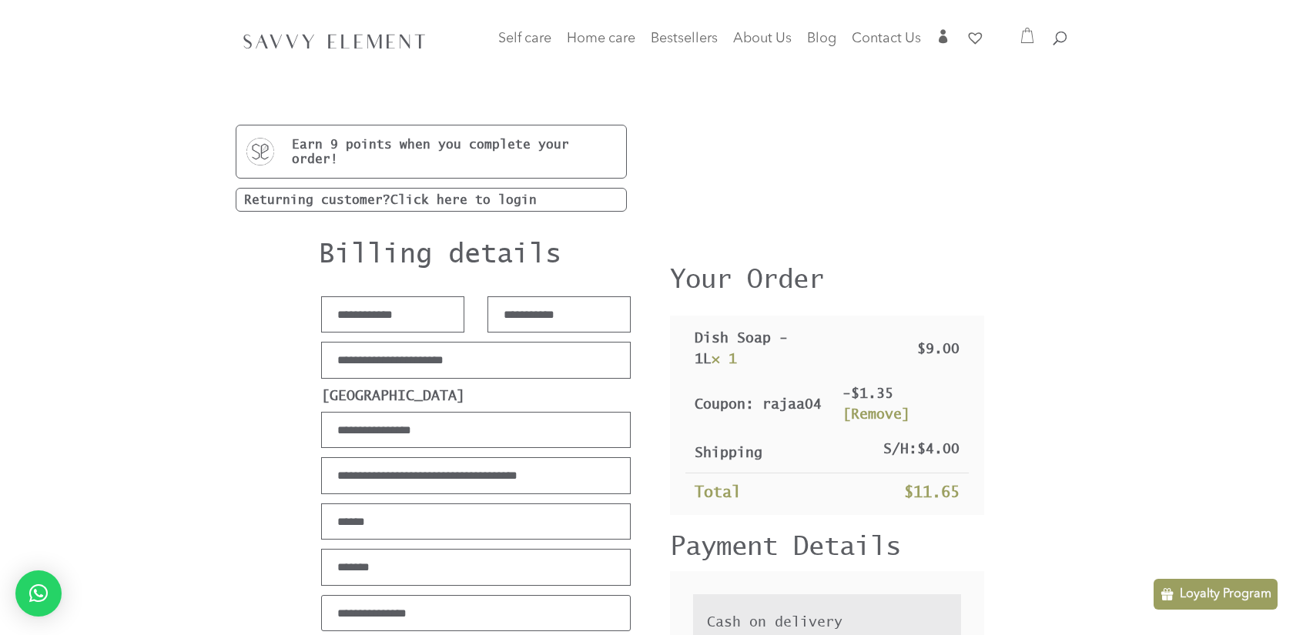
click at [428, 316] on input "First name *" at bounding box center [392, 314] width 143 height 37
type input "********"
click at [557, 319] on input "Last name *" at bounding box center [558, 314] width 143 height 37
type input "****"
click at [480, 422] on input "Street address *" at bounding box center [475, 430] width 309 height 37
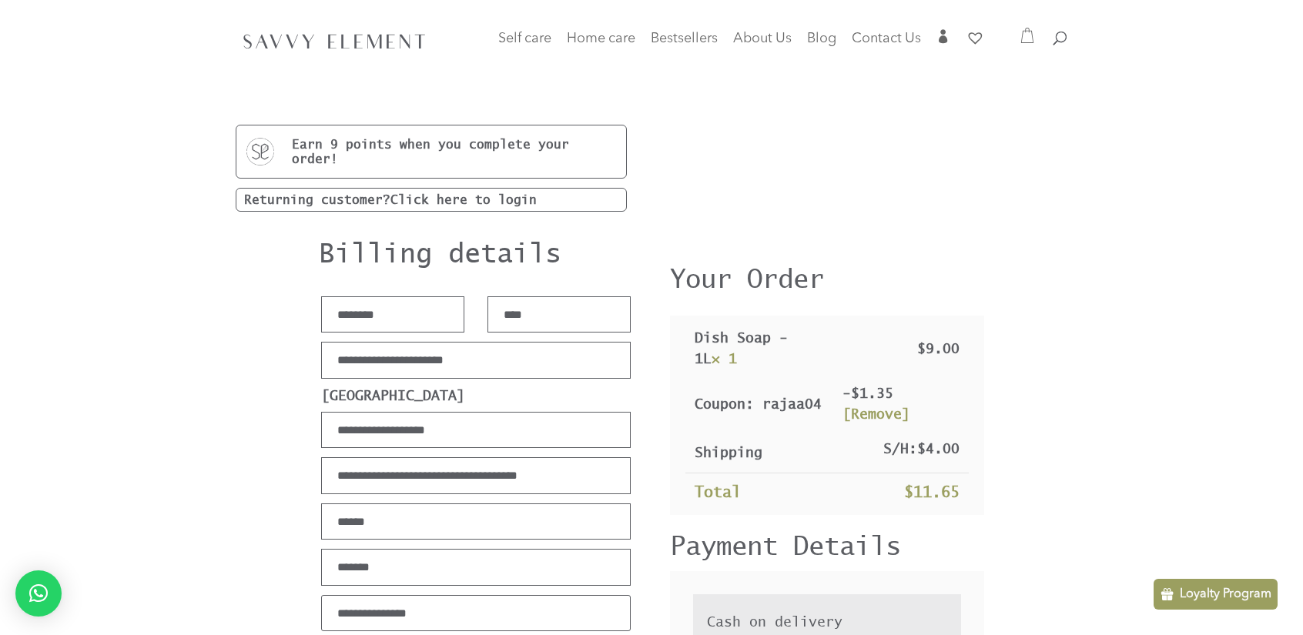
type input "**********"
click at [423, 510] on input "City *" at bounding box center [475, 521] width 309 height 37
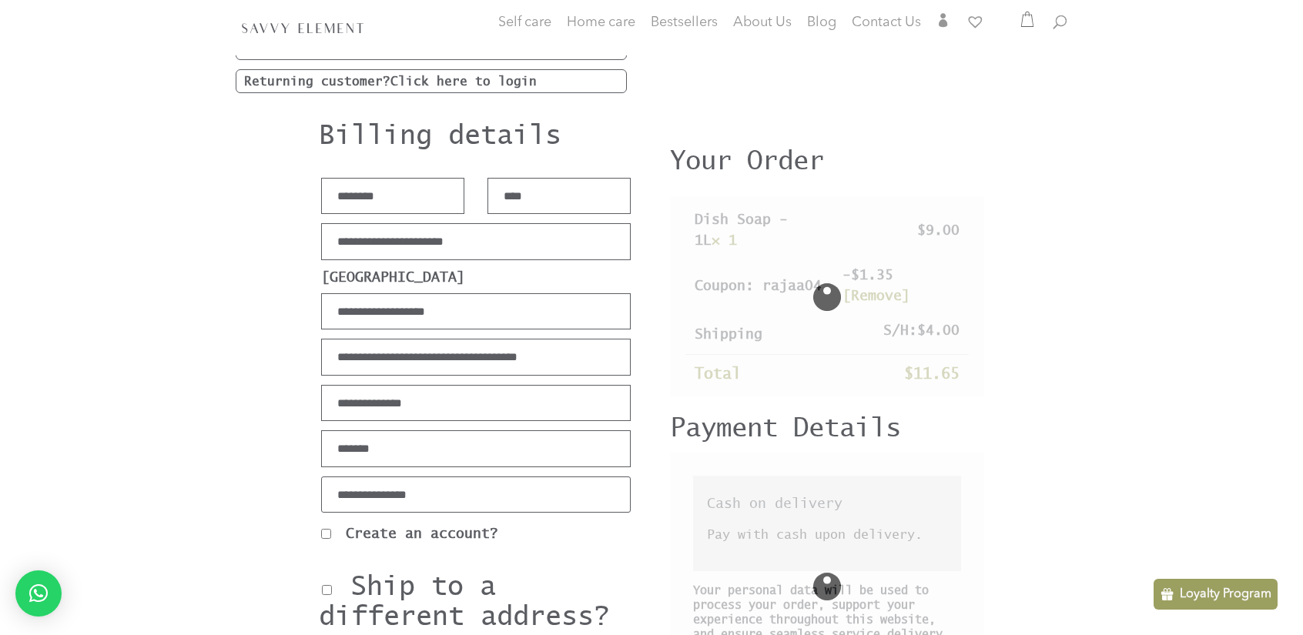
scroll to position [125, 0]
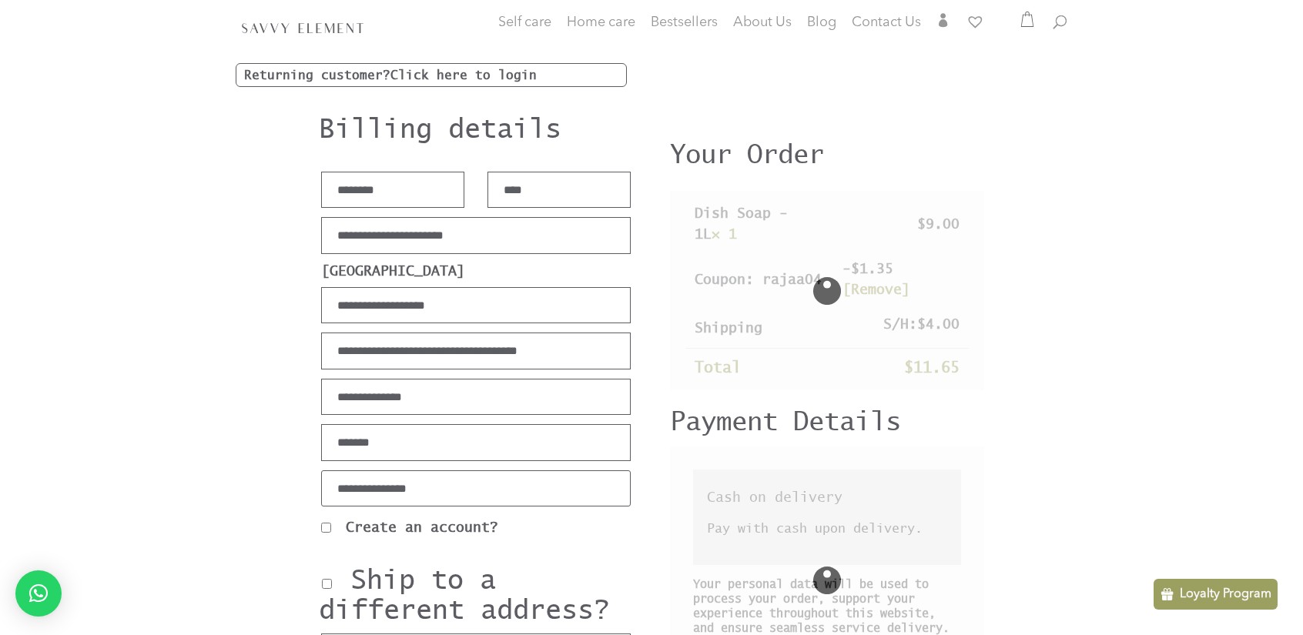
type input "**********"
click at [425, 448] on input "Phone *" at bounding box center [475, 442] width 309 height 37
type input "********"
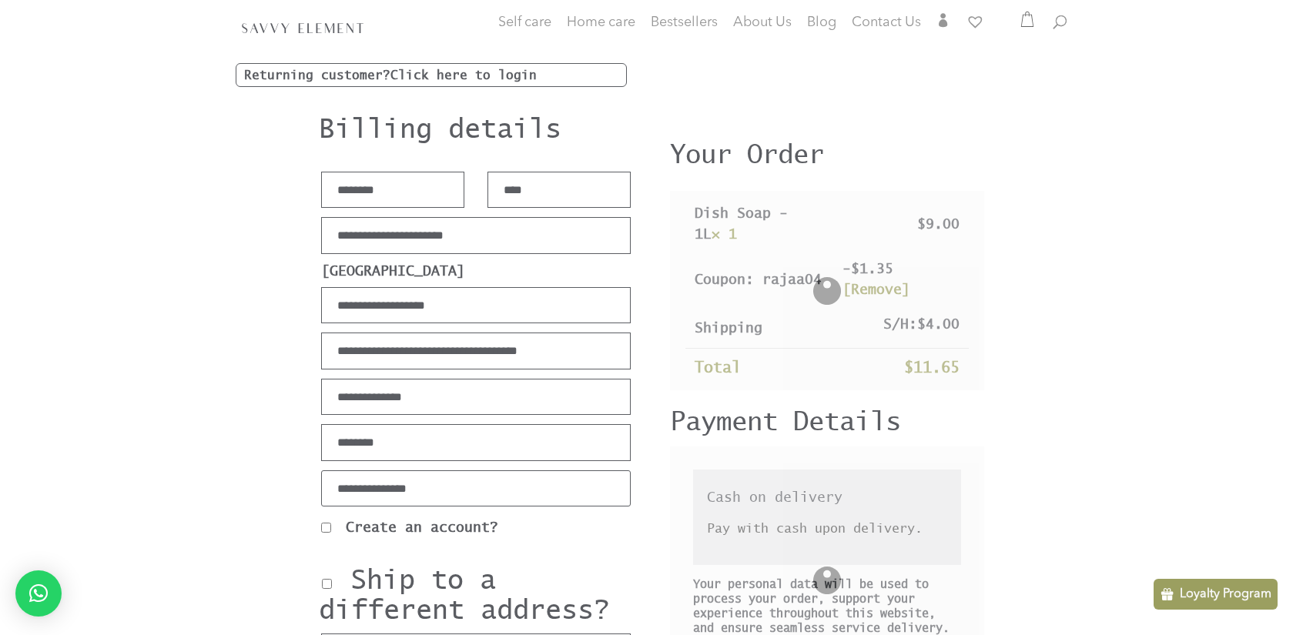
click at [402, 480] on input "Email address *" at bounding box center [475, 488] width 309 height 37
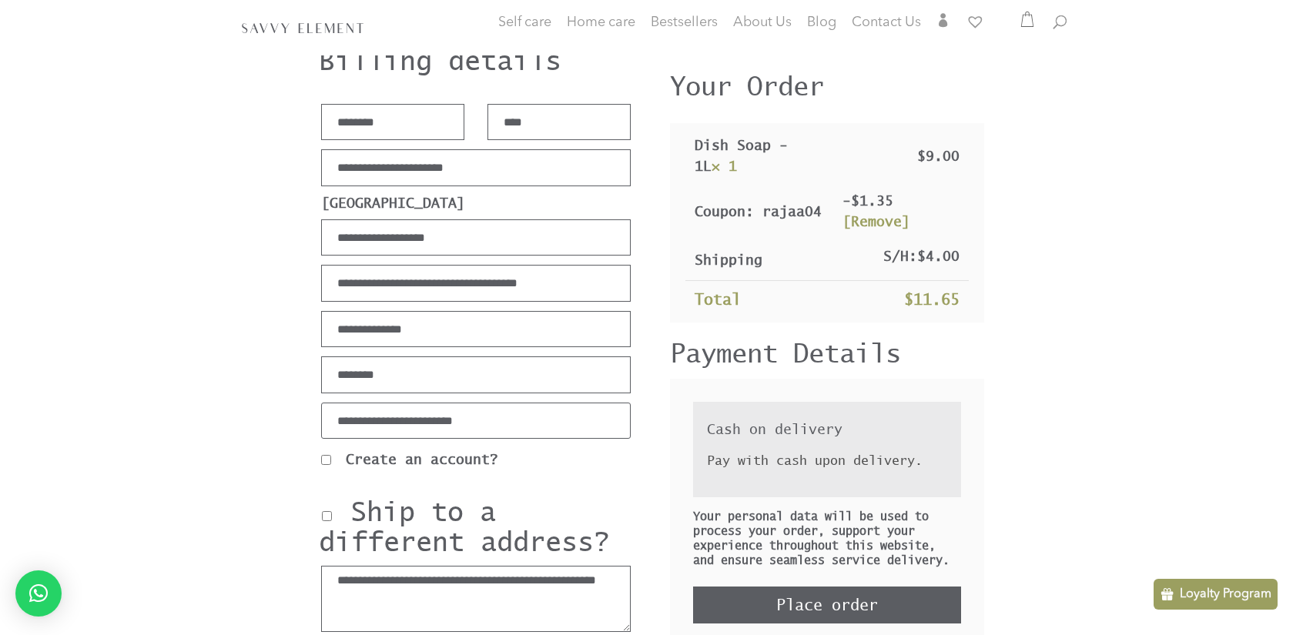
scroll to position [256, 0]
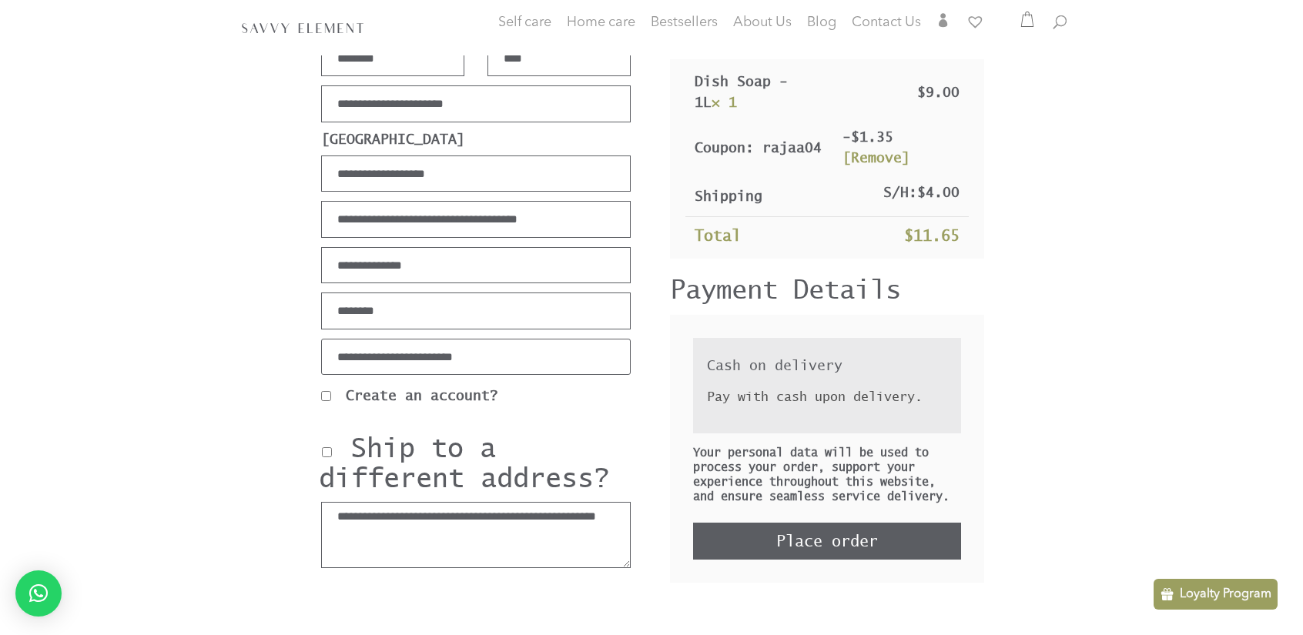
type input "**********"
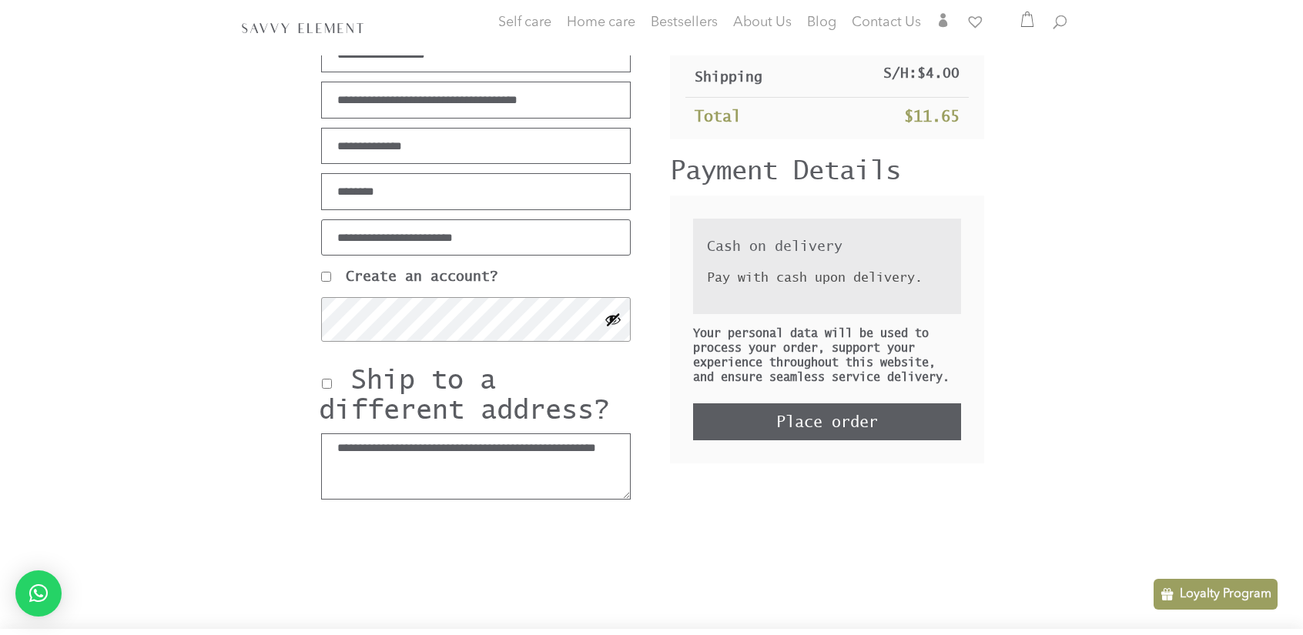
scroll to position [382, 0]
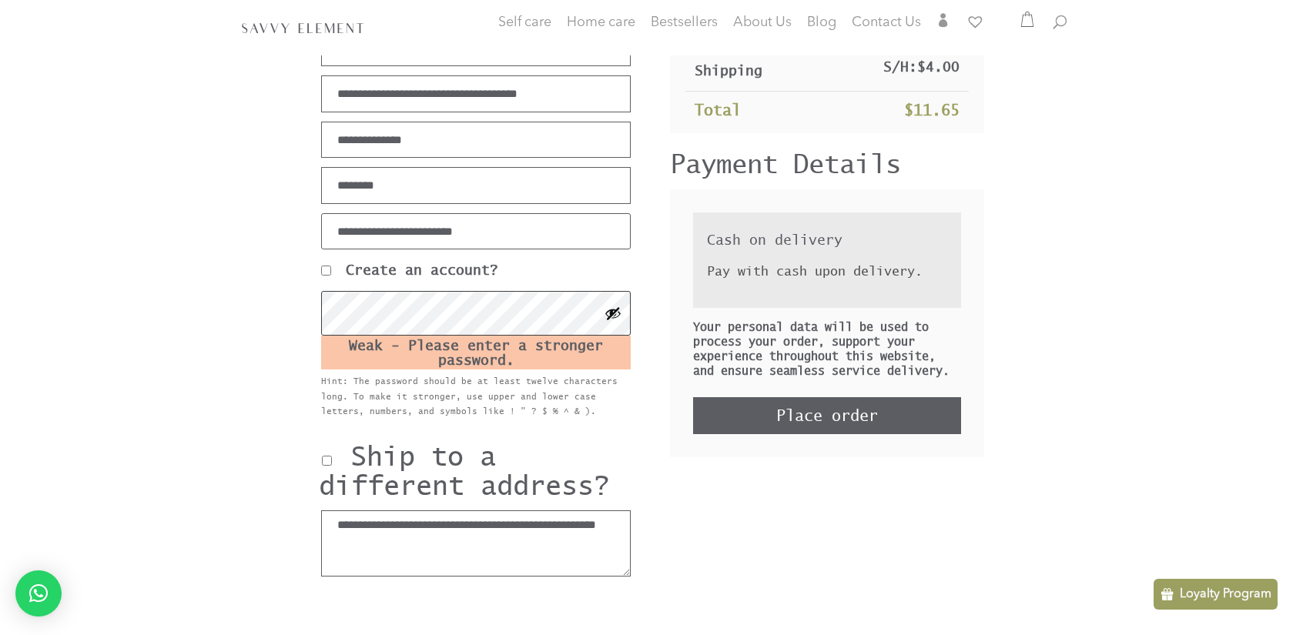
click at [309, 303] on div "SavvyElement 5 Checkout Billing details First name * ******** Last name * **** …" at bounding box center [651, 248] width 831 height 791
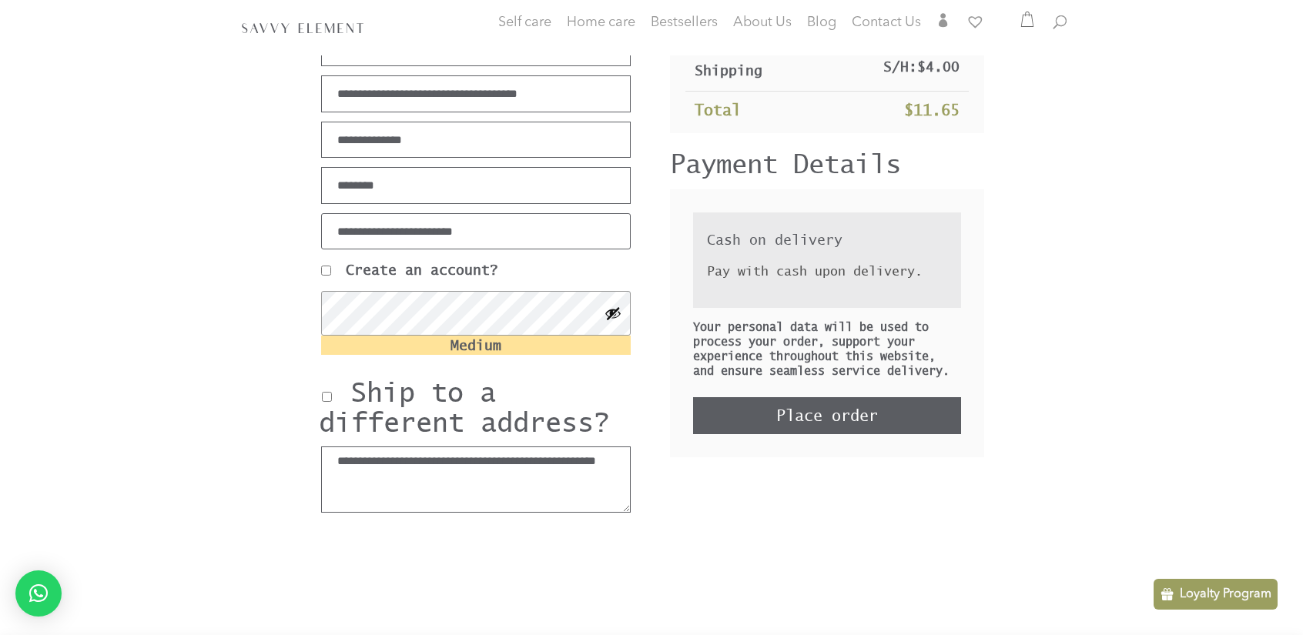
click at [613, 306] on button "Show password" at bounding box center [612, 313] width 17 height 17
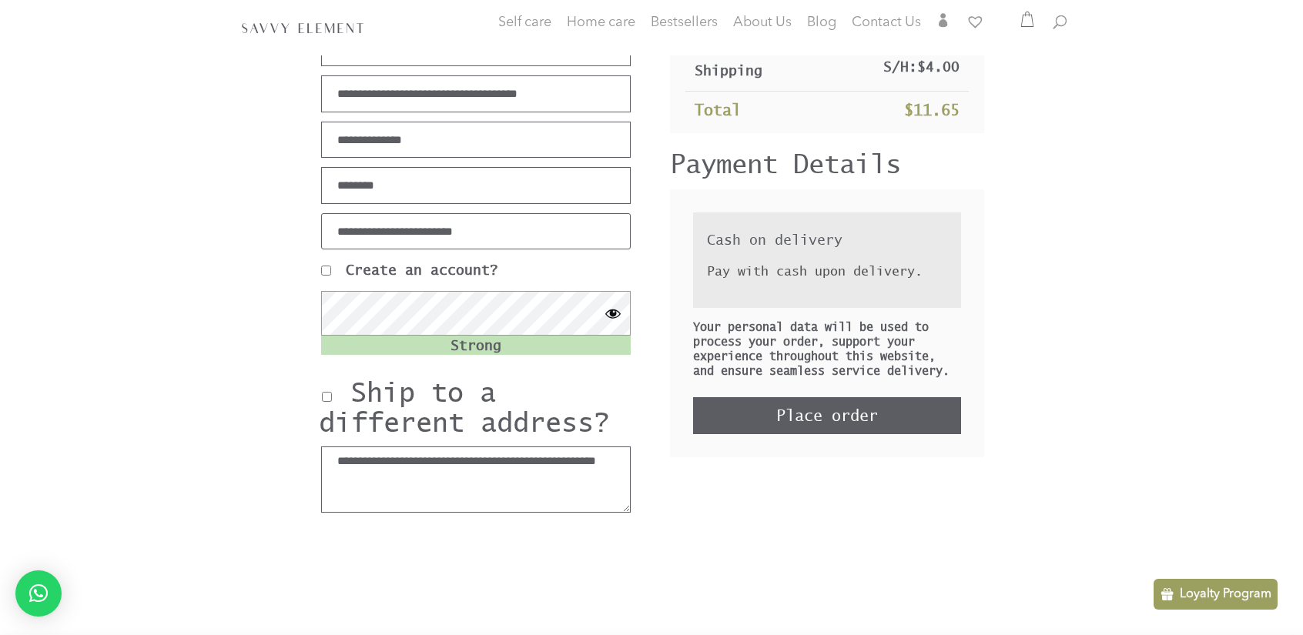
click at [537, 372] on div "**********" at bounding box center [476, 189] width 314 height 657
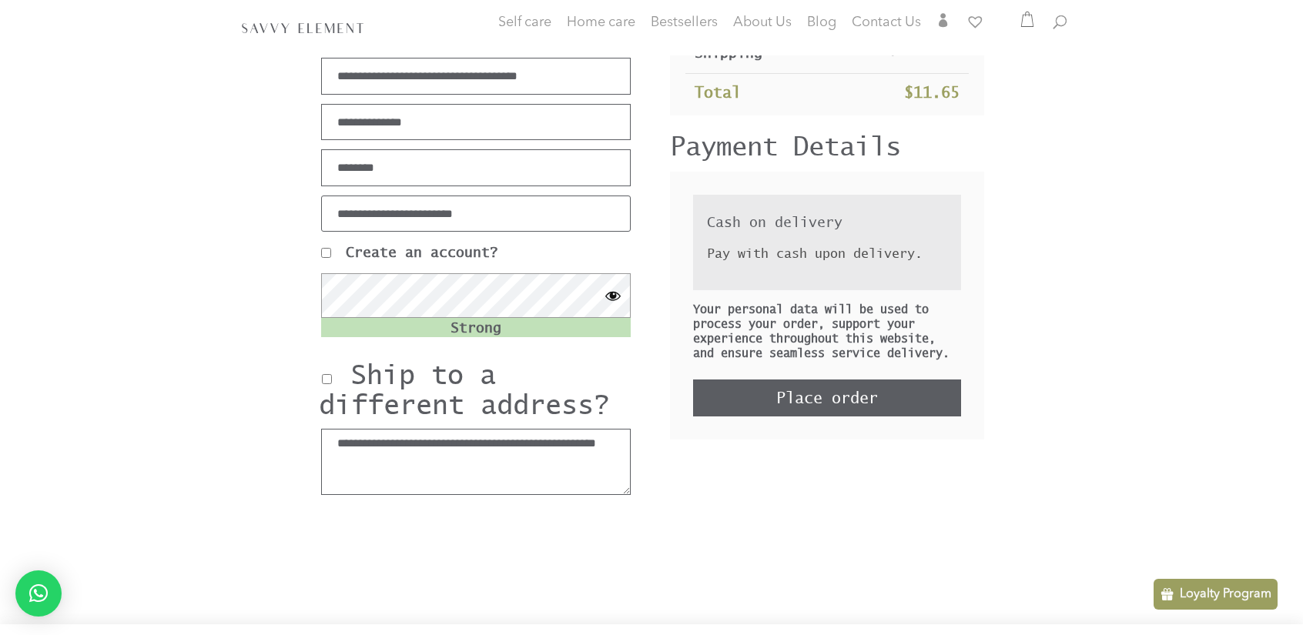
scroll to position [377, 0]
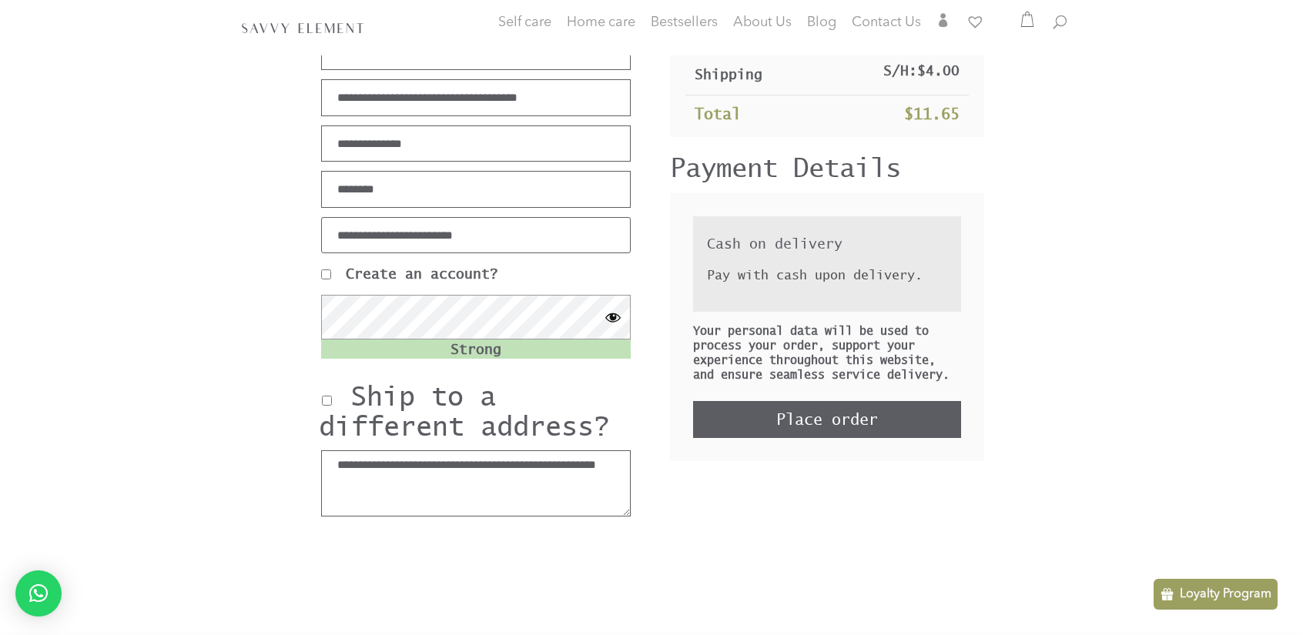
click at [491, 339] on div "Strong" at bounding box center [475, 348] width 309 height 19
click at [488, 344] on div "Strong" at bounding box center [475, 348] width 309 height 19
click at [543, 363] on div "**********" at bounding box center [476, 193] width 314 height 657
click at [607, 309] on button "Hide password" at bounding box center [612, 317] width 17 height 17
click at [507, 366] on div "**********" at bounding box center [476, 193] width 314 height 657
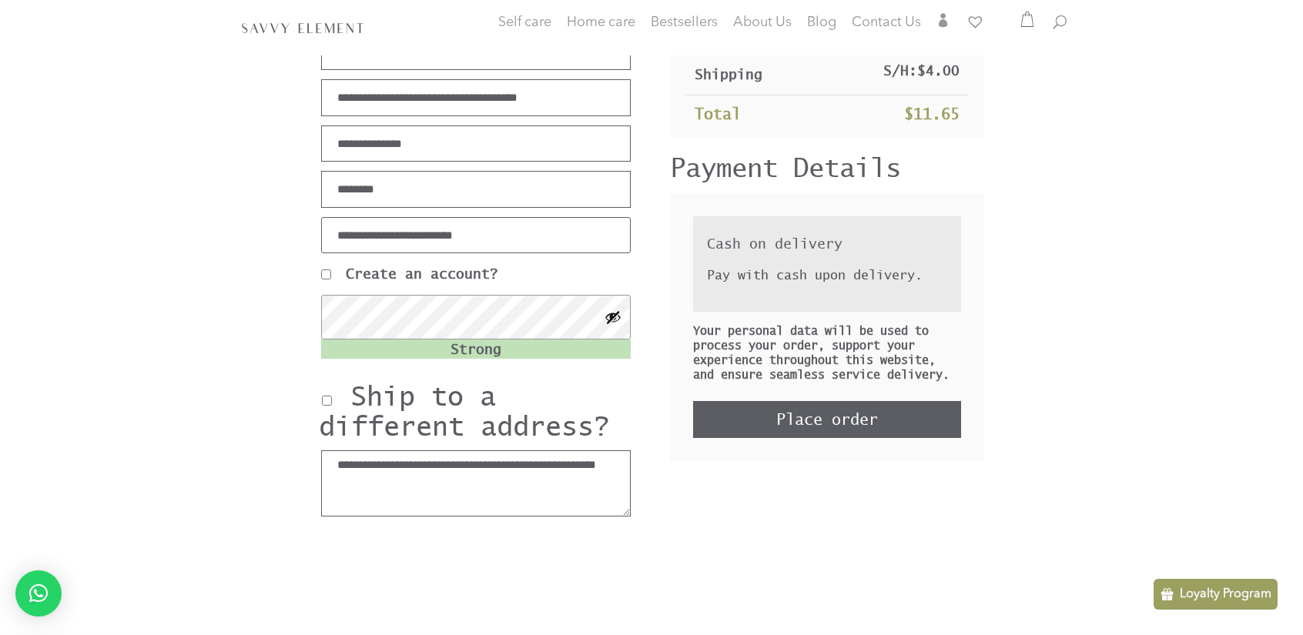
click at [610, 309] on button "Show password" at bounding box center [612, 317] width 17 height 17
click at [844, 417] on button "Place order" at bounding box center [827, 419] width 268 height 37
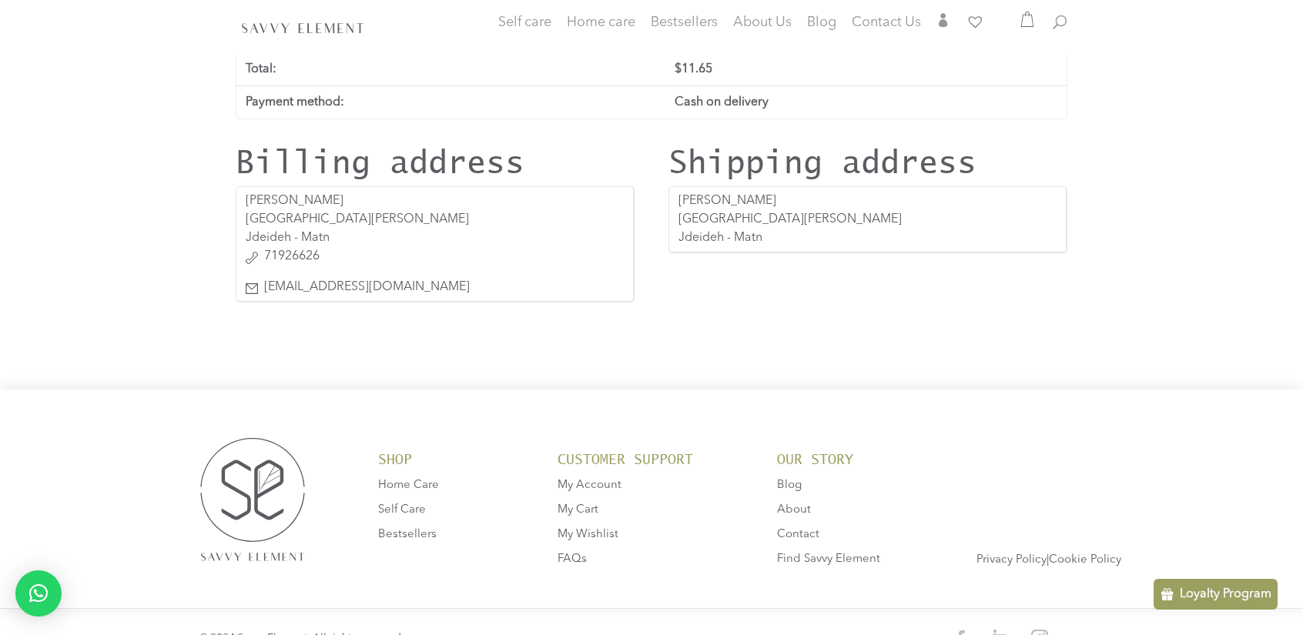
scroll to position [516, 0]
